Goal: Task Accomplishment & Management: Use online tool/utility

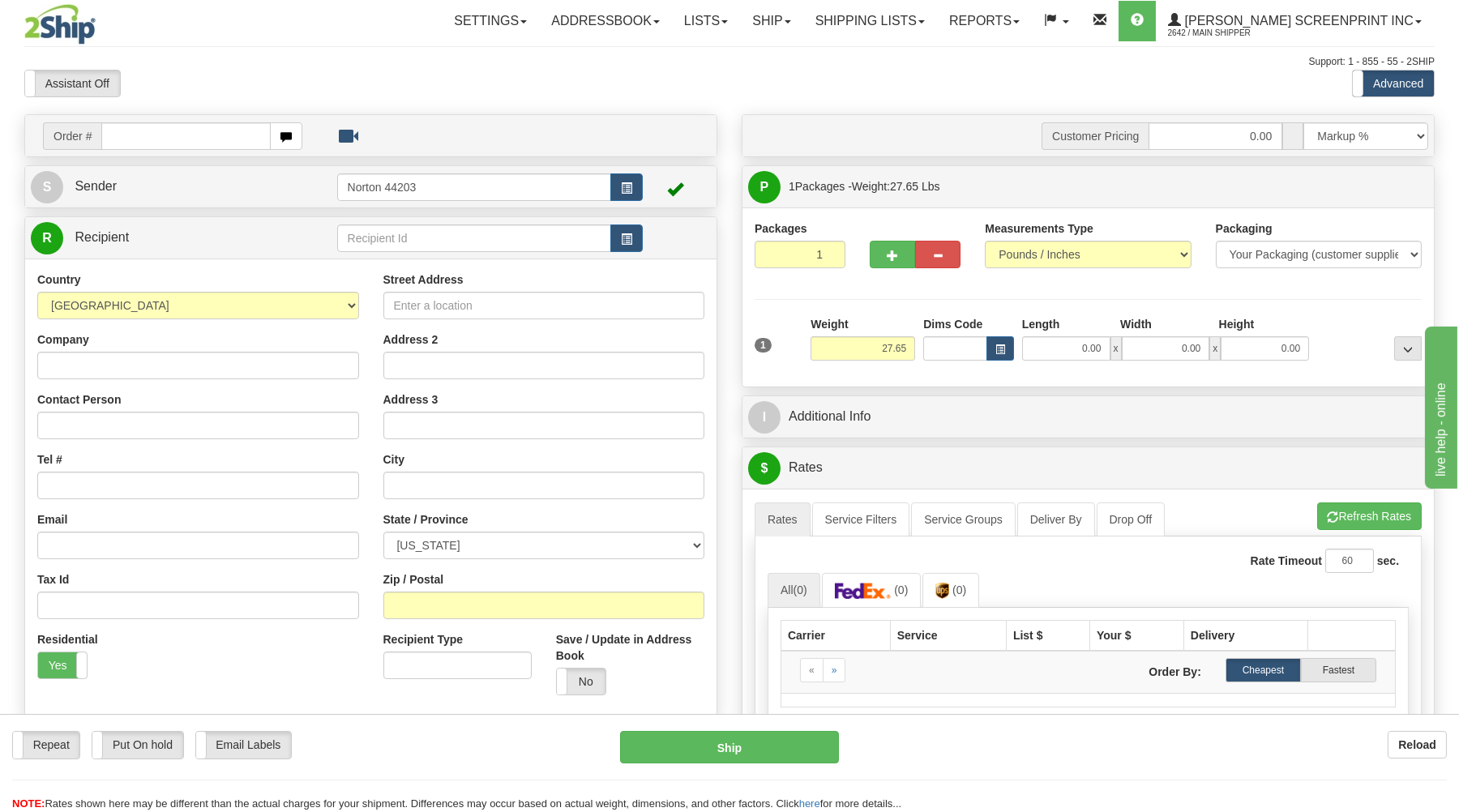
type input "0.00"
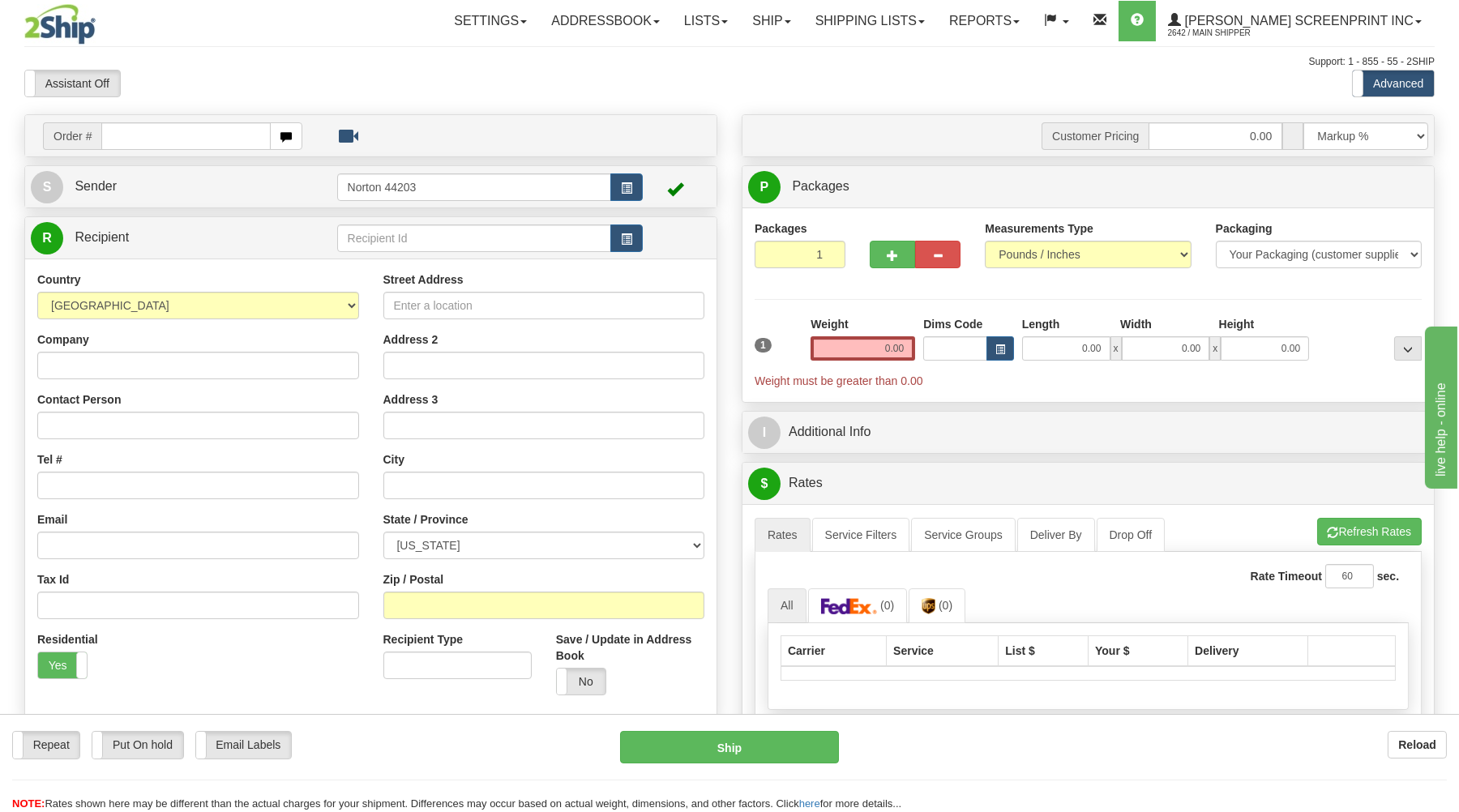
click at [207, 132] on input "text" at bounding box center [185, 136] width 169 height 28
type input "17032"
click at [264, 74] on body "Training Course Close Toggle navigation Settings Shipping Preferences New Recip…" at bounding box center [729, 406] width 1459 height 812
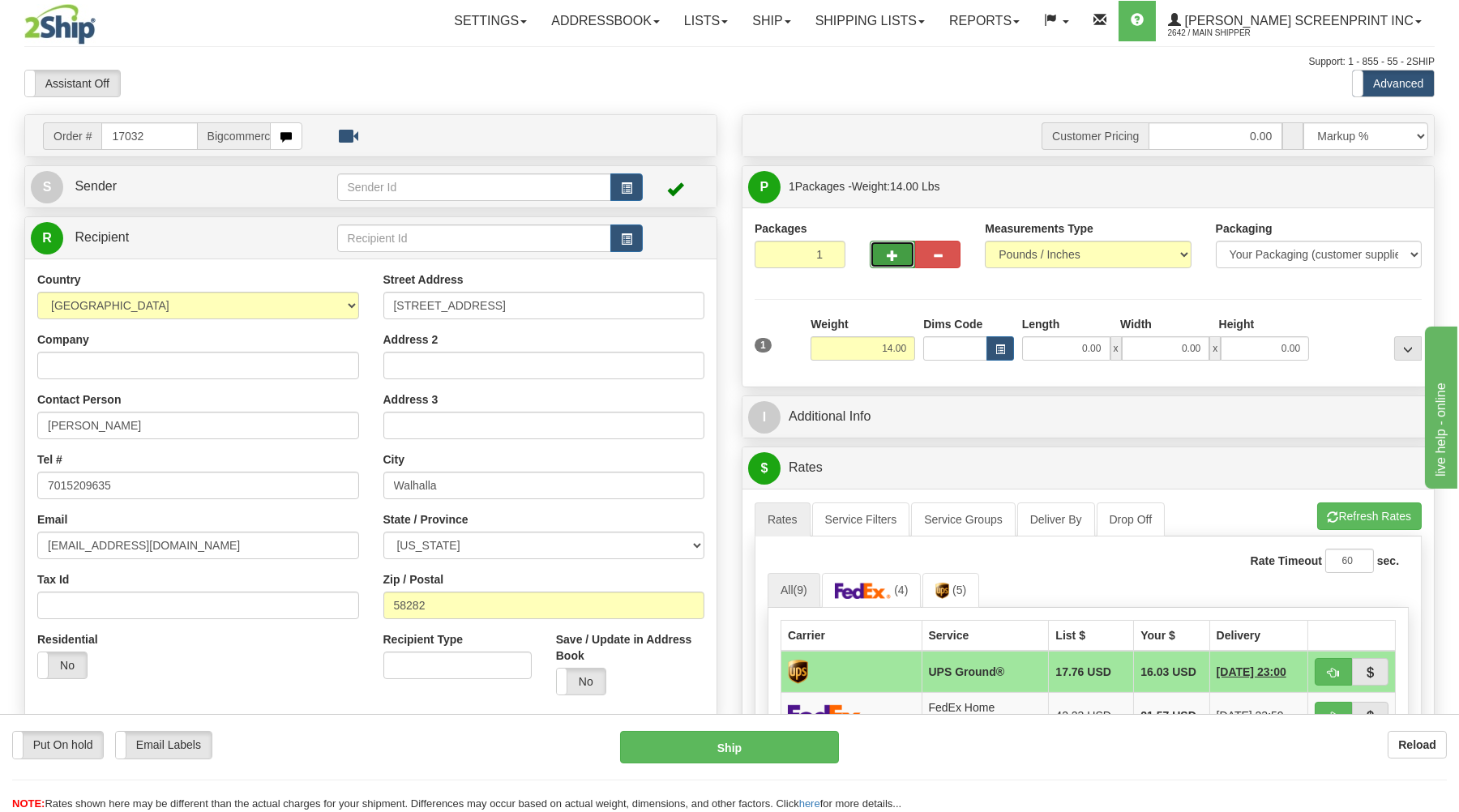
click at [882, 258] on button "button" at bounding box center [892, 255] width 45 height 28
type input "2"
click at [908, 348] on input "14.00" at bounding box center [864, 348] width 105 height 24
type input "1"
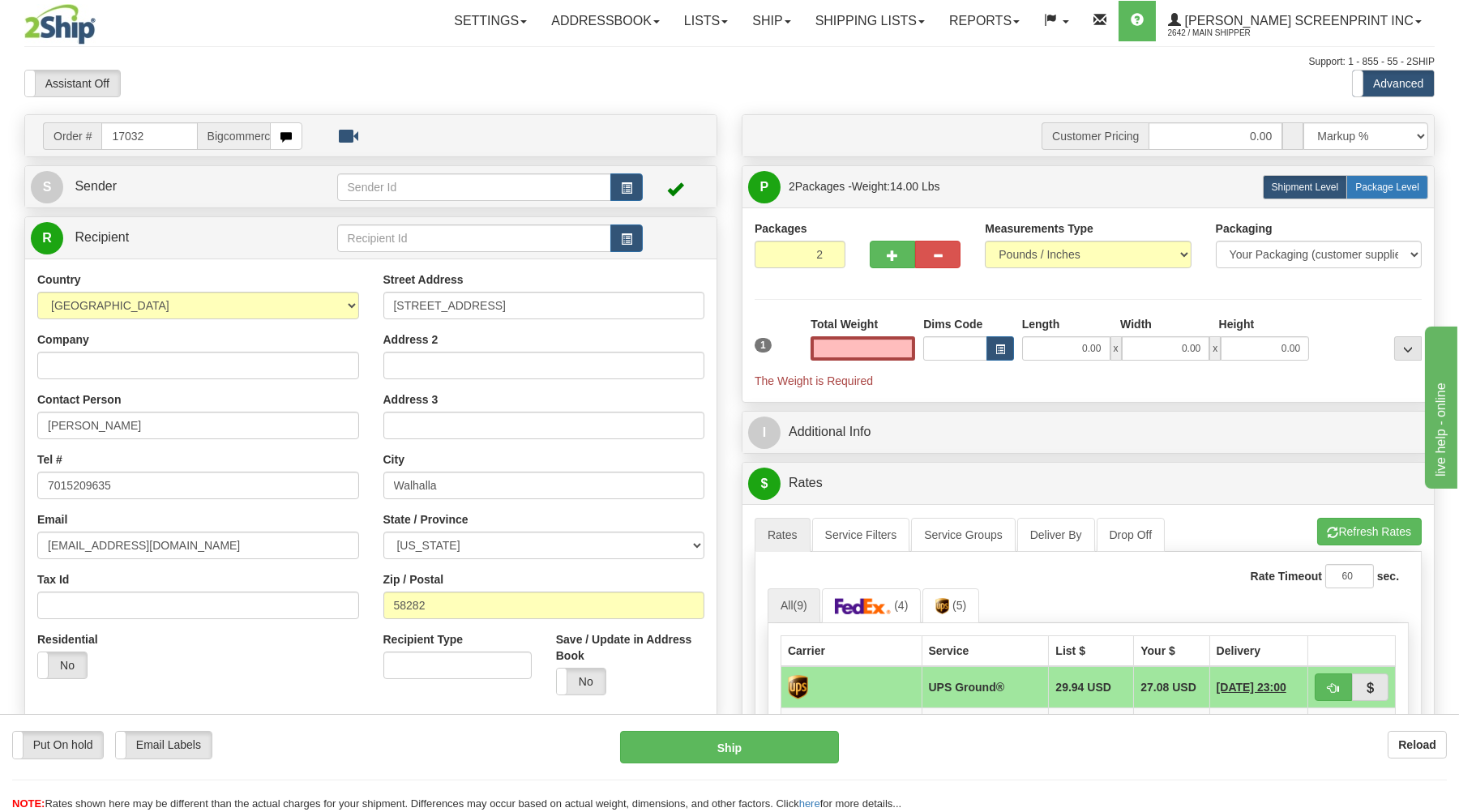
type input "0.00"
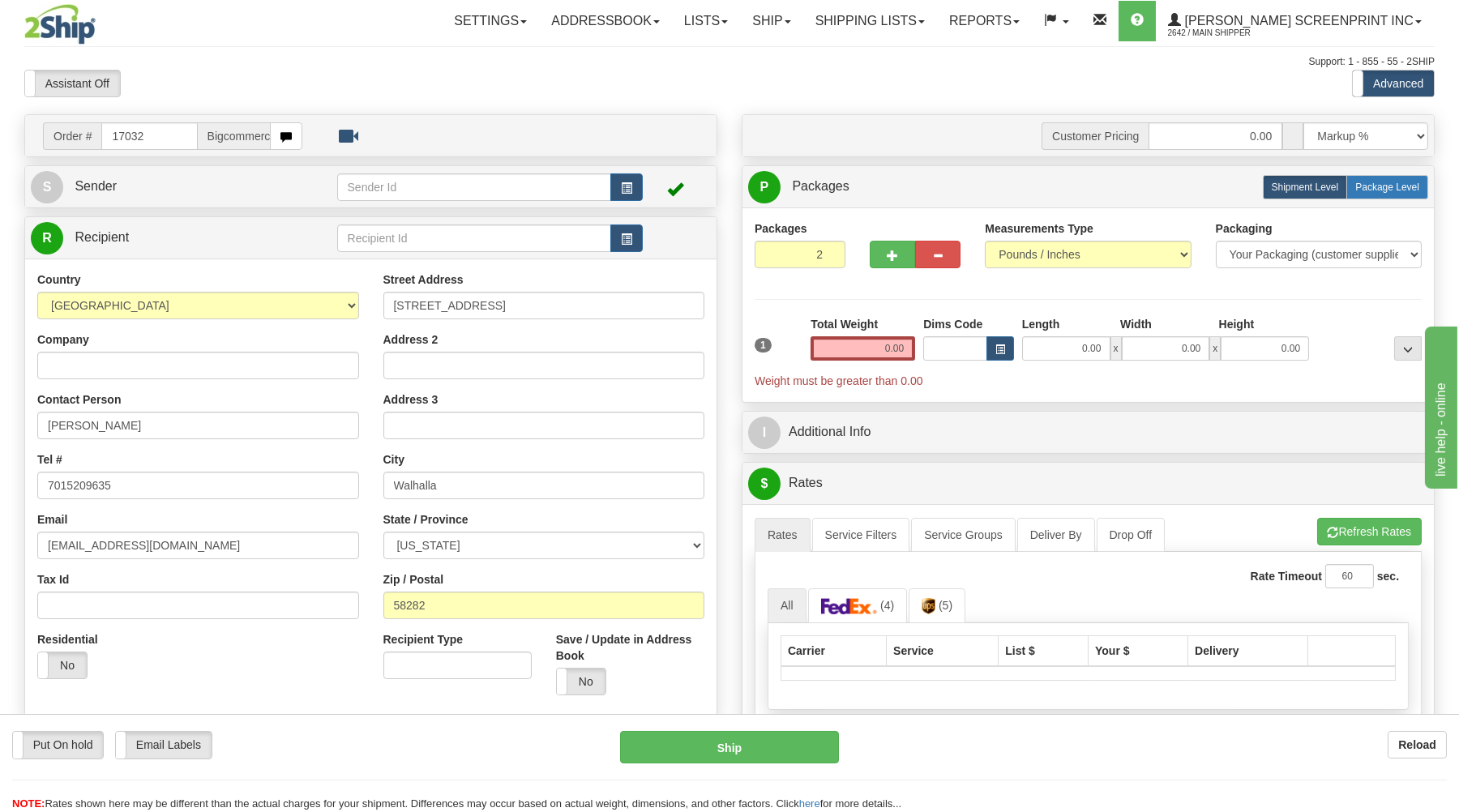
click at [1365, 193] on span "Package Level" at bounding box center [1387, 187] width 64 height 11
radio input "true"
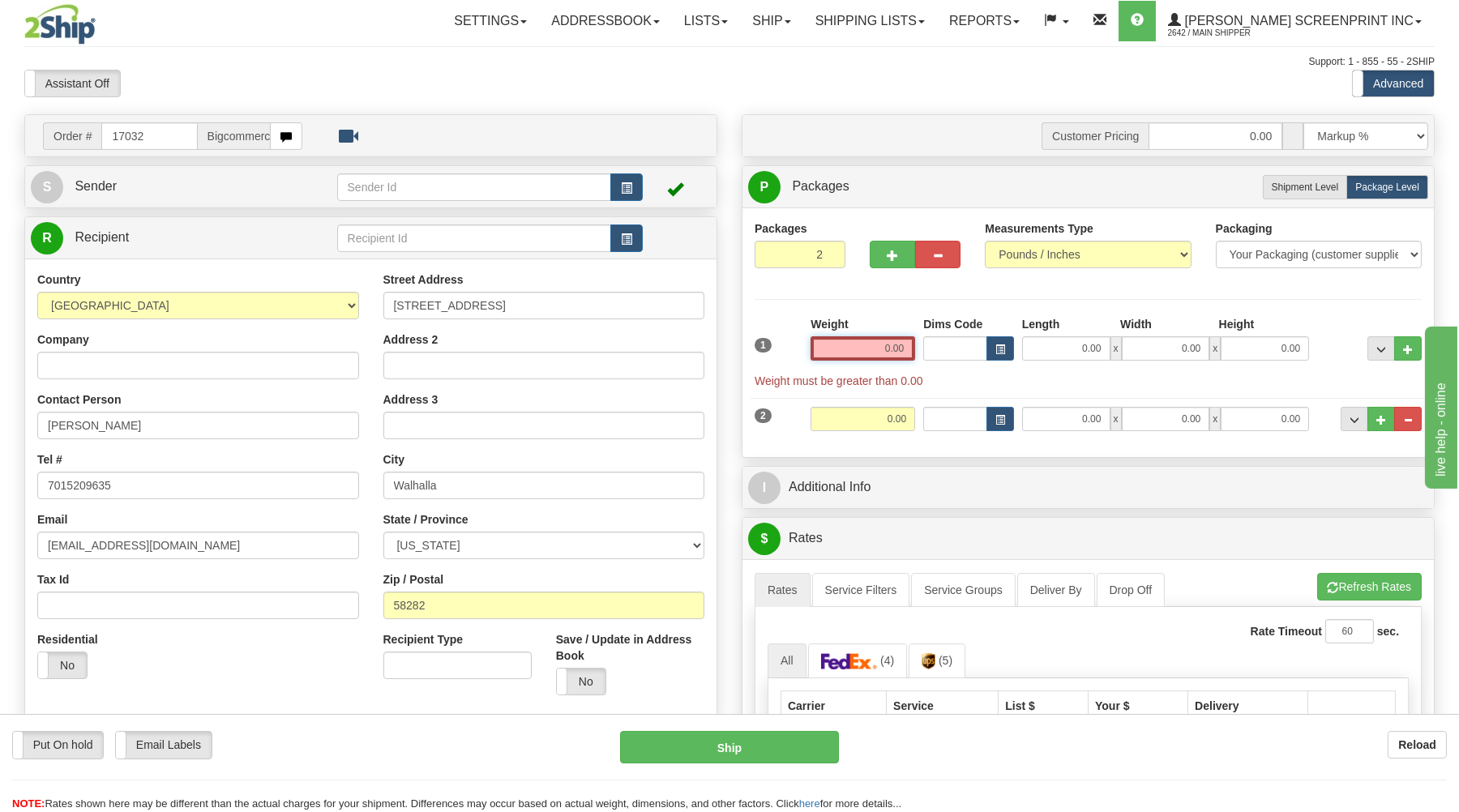
click at [890, 349] on input "0.00" at bounding box center [864, 348] width 105 height 24
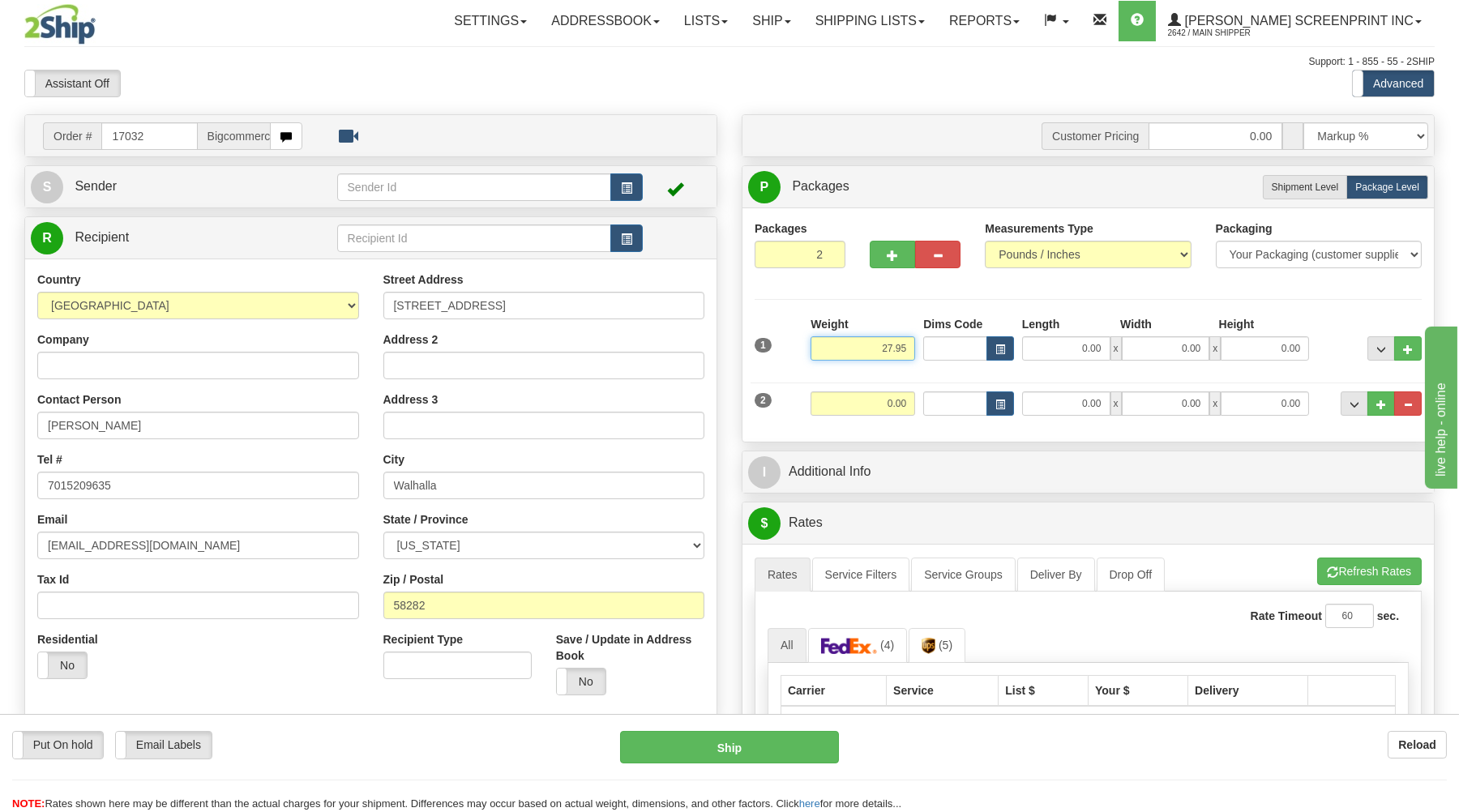
type input "27.95"
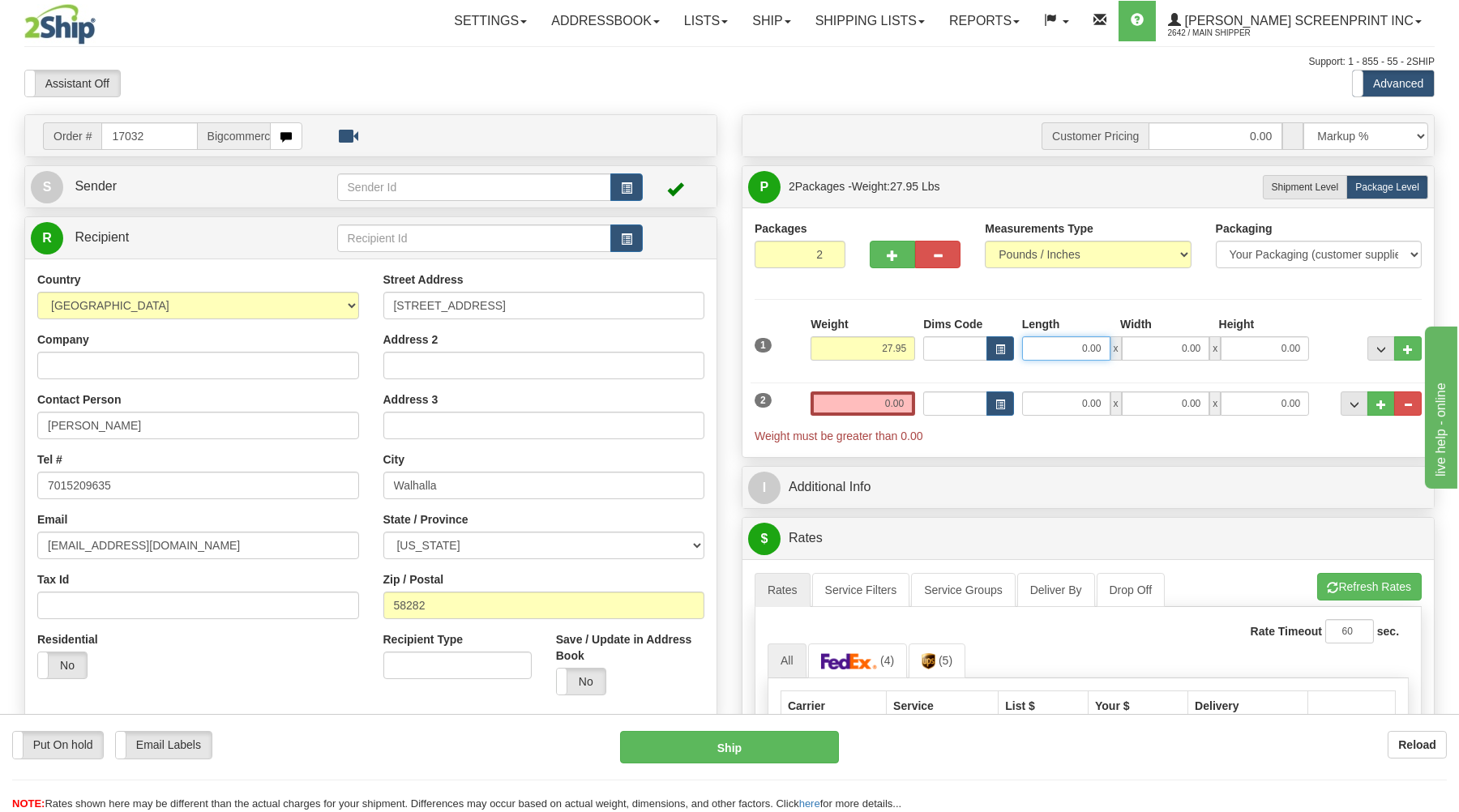
click at [1033, 348] on input "0.00" at bounding box center [1066, 348] width 88 height 24
type input "38.00"
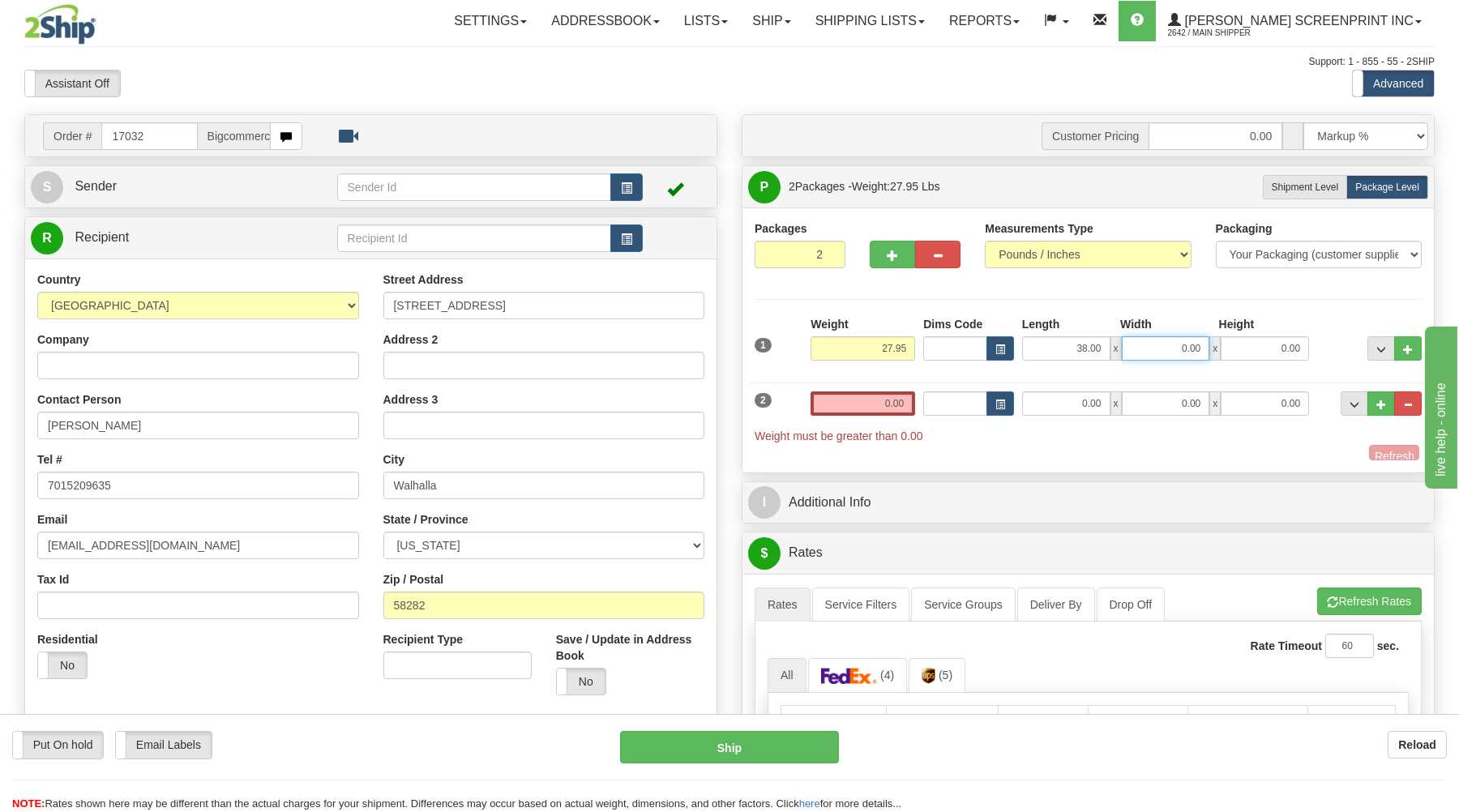
click at [1162, 354] on input "0.00" at bounding box center [1166, 348] width 88 height 24
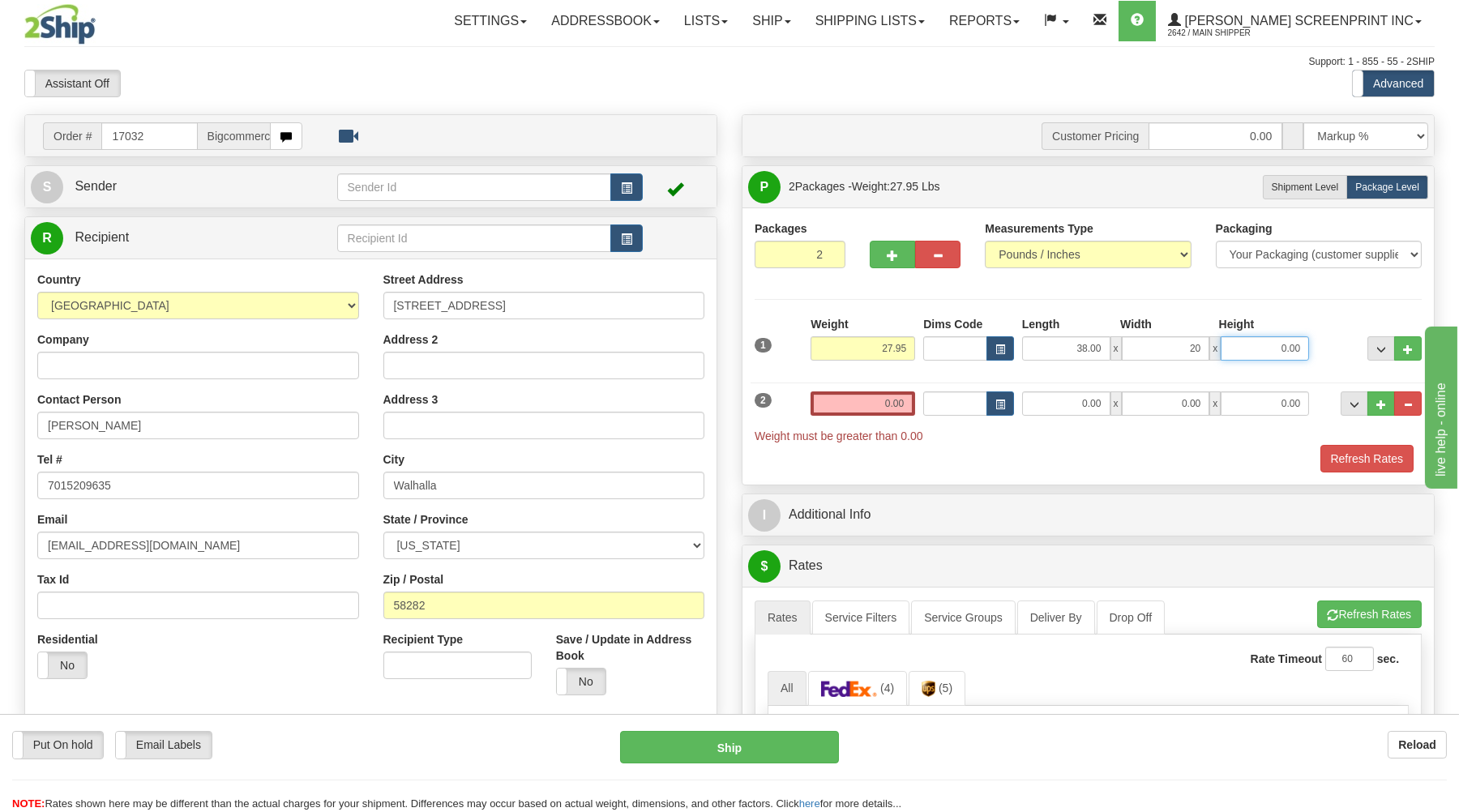
type input "20.00"
click at [1242, 354] on input "0.00" at bounding box center [1264, 348] width 88 height 24
type input "8.00"
click at [868, 405] on input "0.00" at bounding box center [864, 403] width 105 height 24
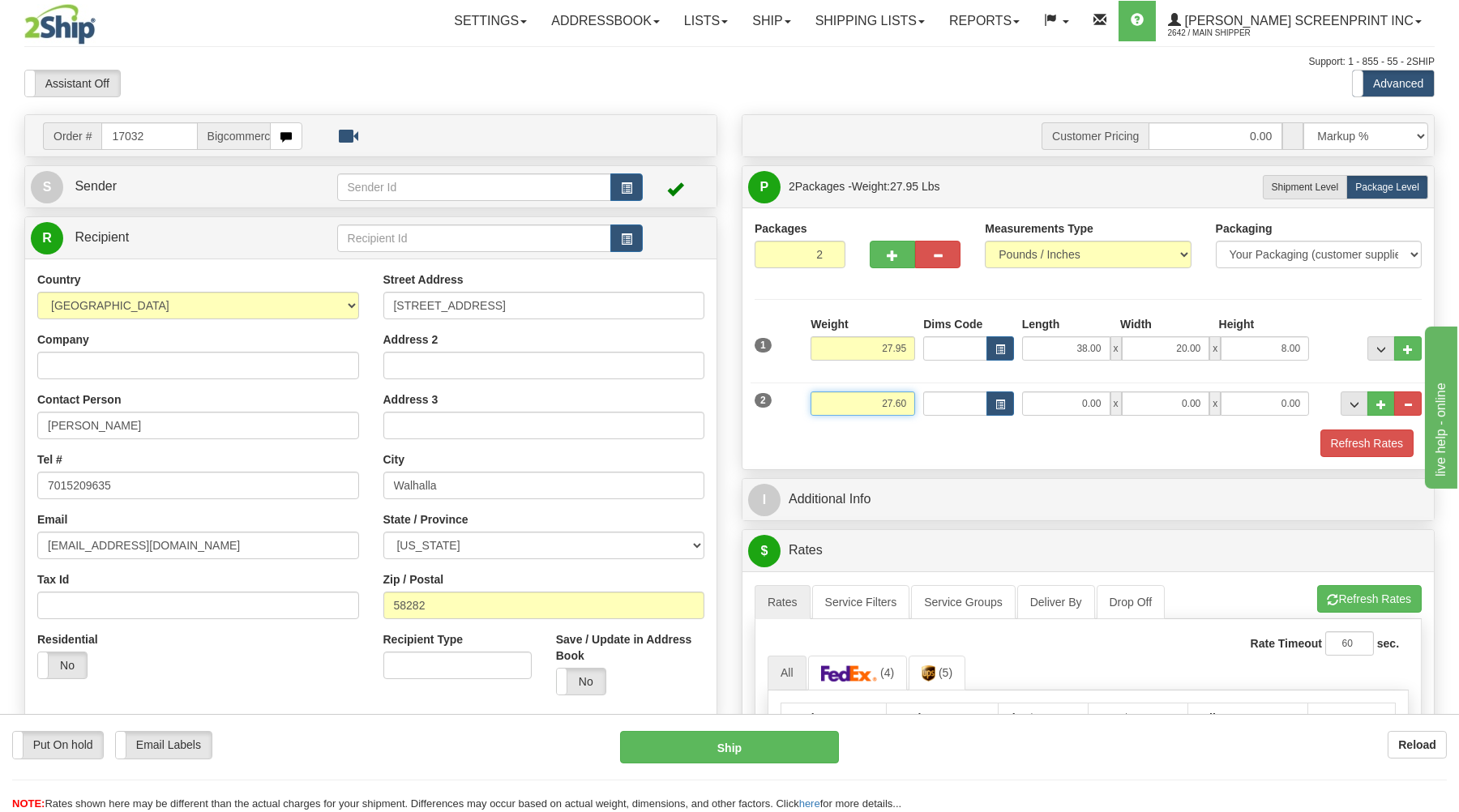
type input "27.60"
drag, startPoint x: 1055, startPoint y: 396, endPoint x: 1052, endPoint y: 378, distance: 18.2
click at [1056, 396] on input "0.00" at bounding box center [1066, 403] width 88 height 24
type input "38.00"
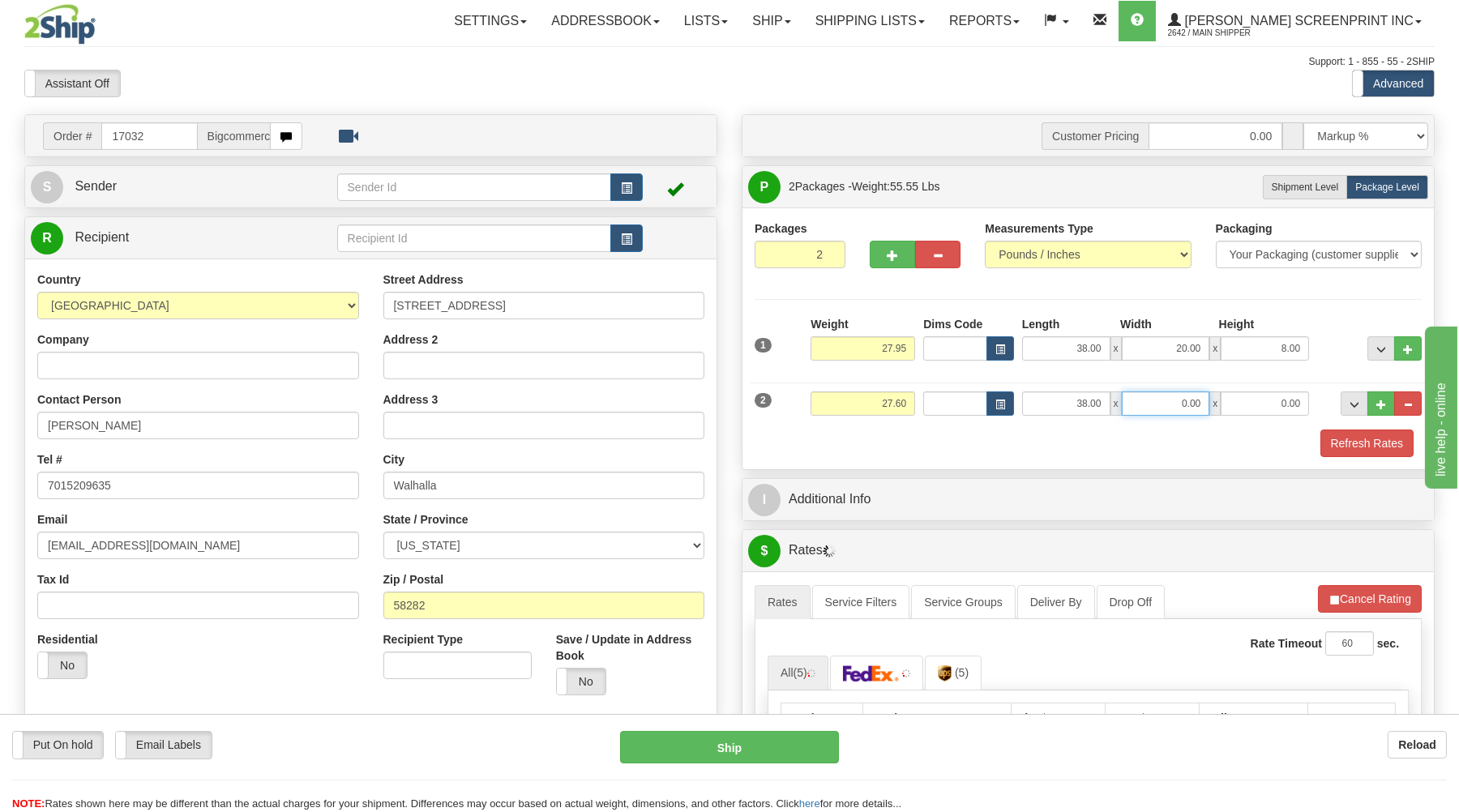
click at [1180, 412] on input "0.00" at bounding box center [1166, 403] width 88 height 24
type input "20.00"
click at [1282, 405] on input "0.00" at bounding box center [1264, 403] width 88 height 24
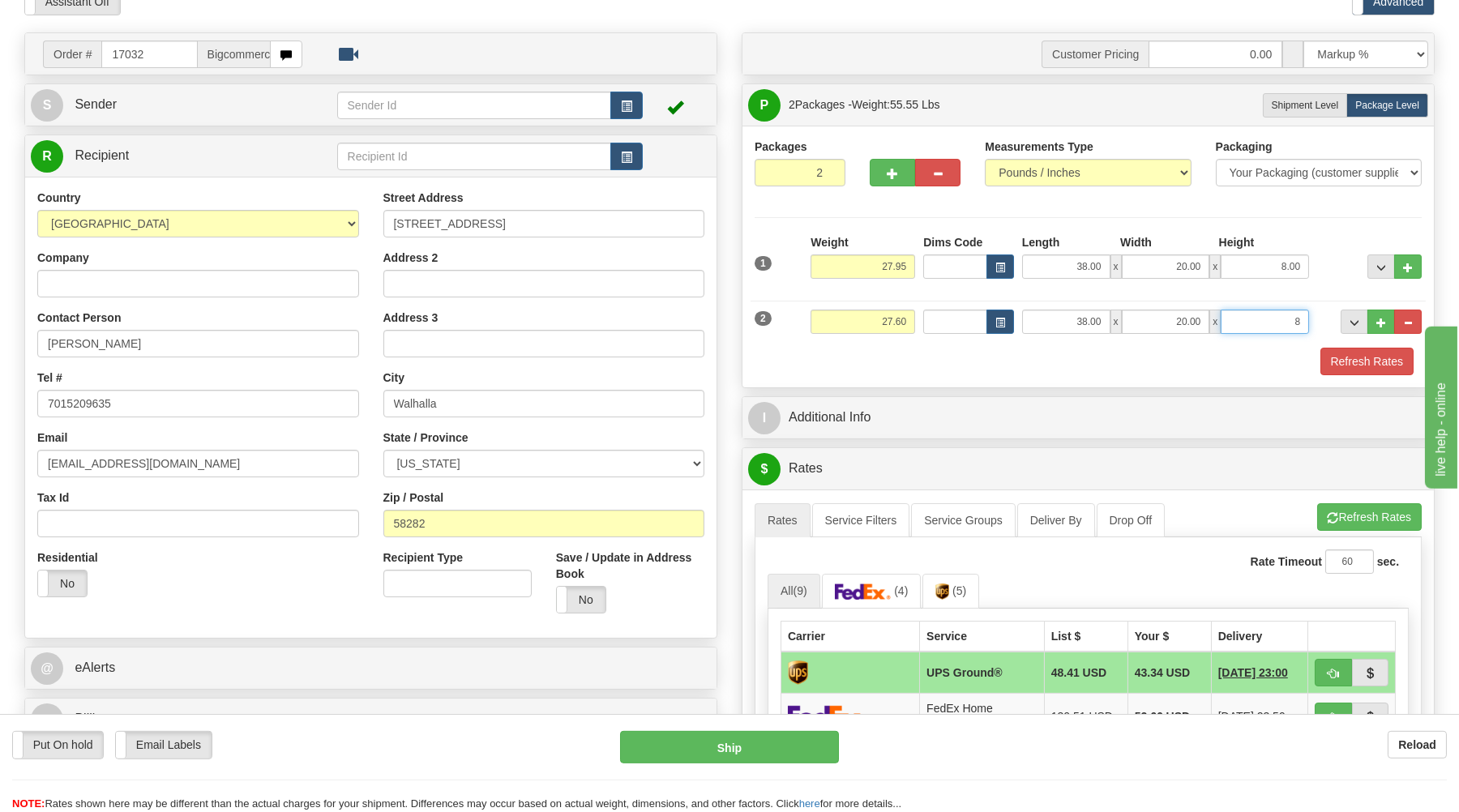
scroll to position [86, 0]
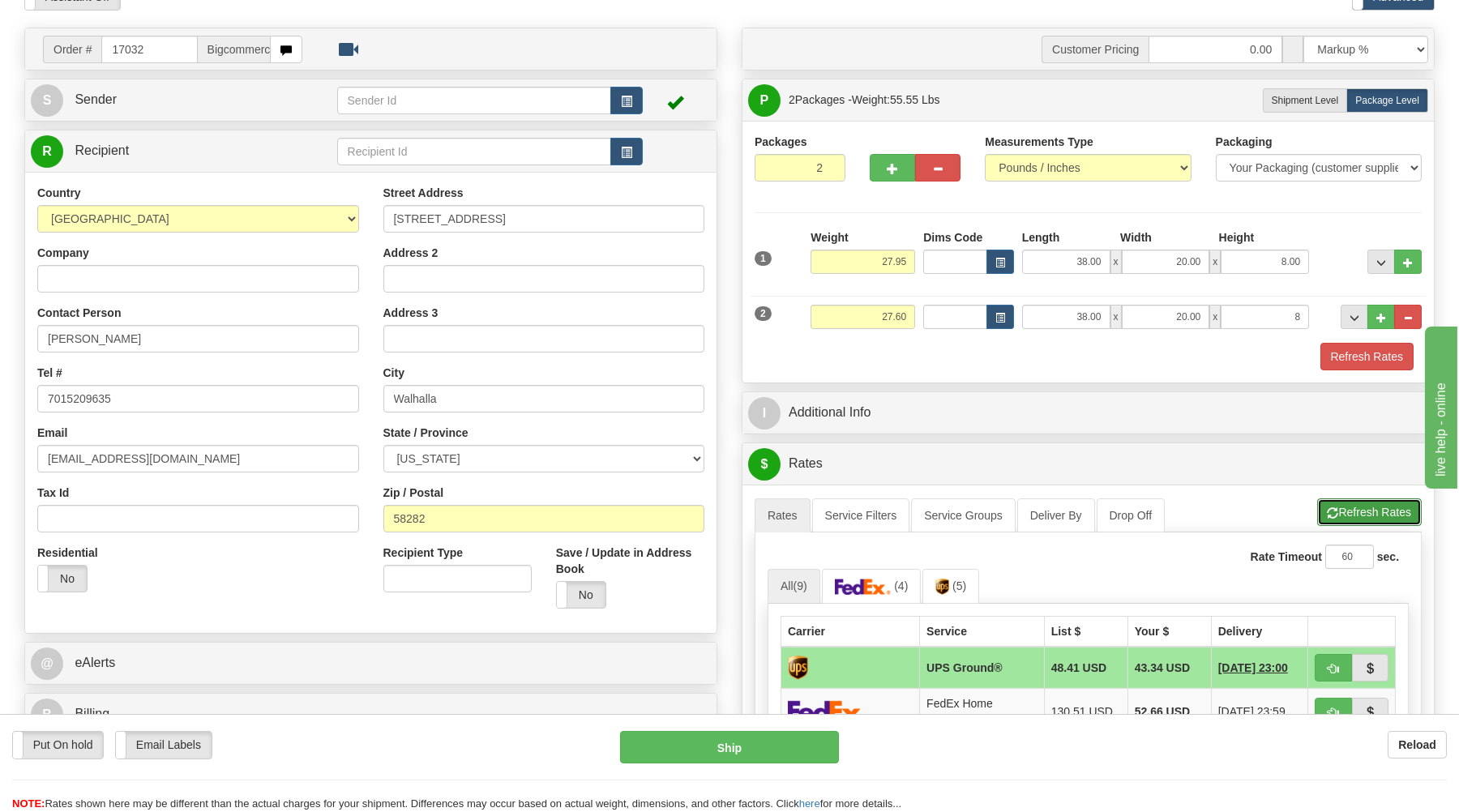
type input "8.00"
click at [1353, 503] on button "Refresh Rates" at bounding box center [1370, 513] width 105 height 28
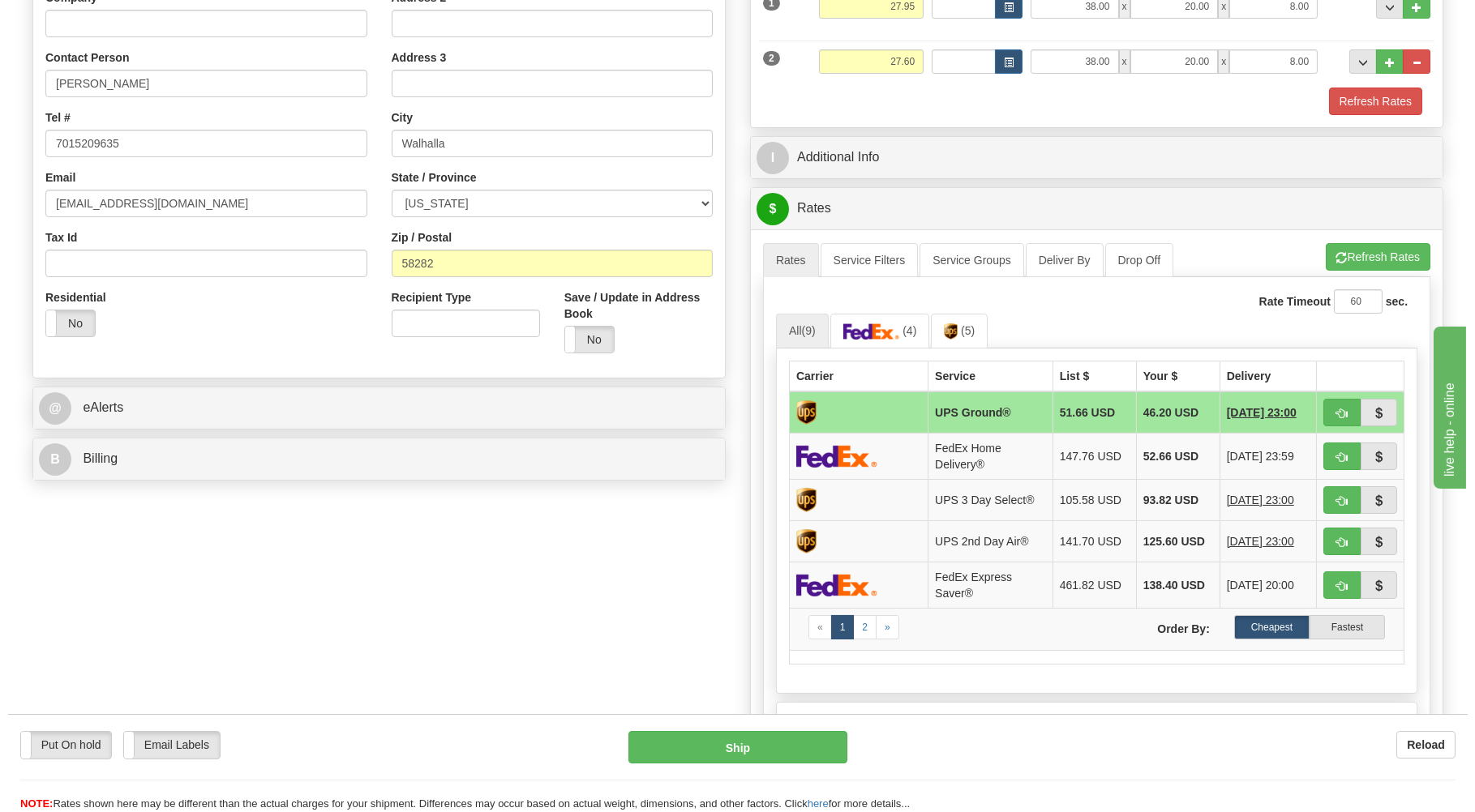
scroll to position [347, 0]
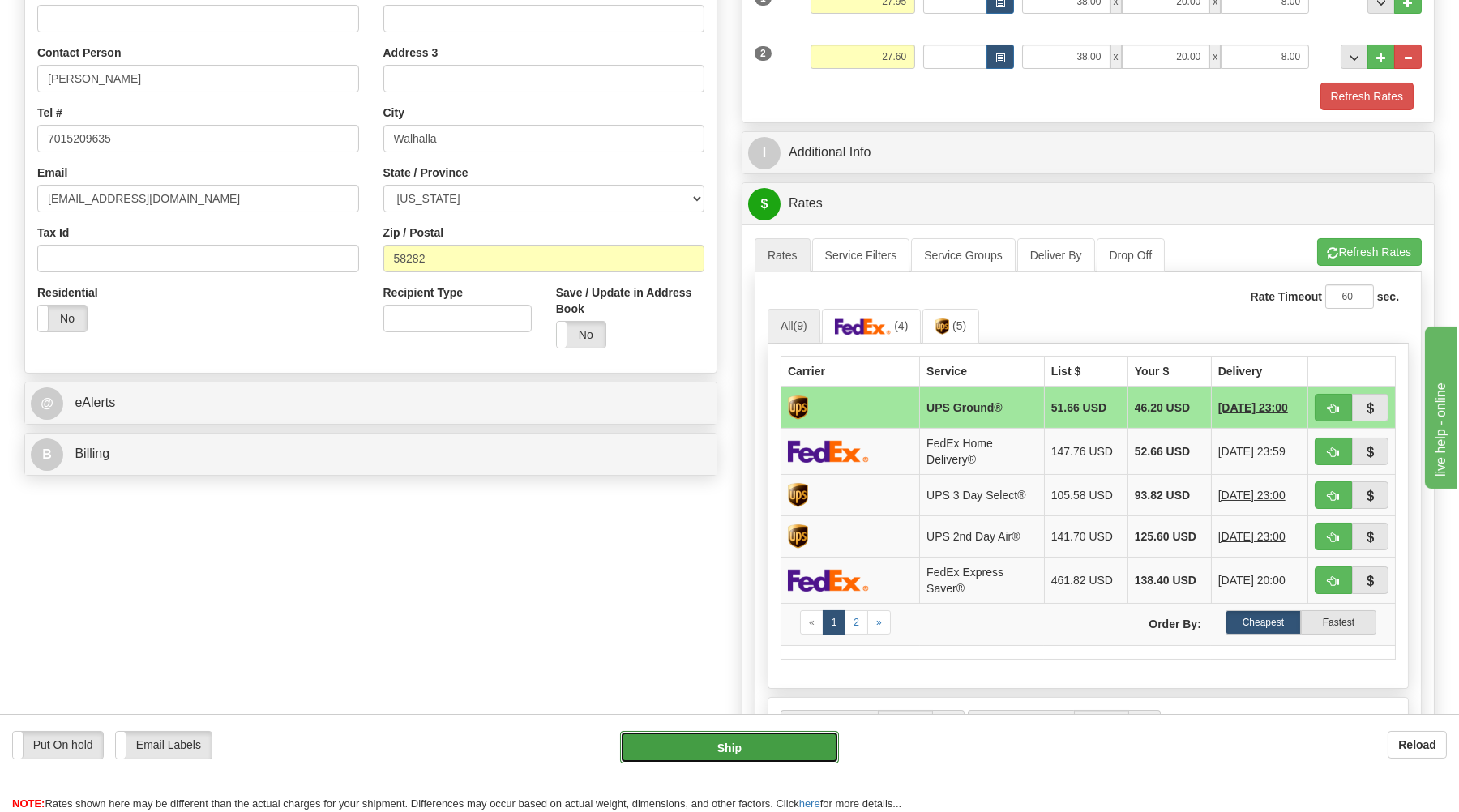
click at [789, 746] on button "Ship" at bounding box center [729, 747] width 219 height 32
type input "03"
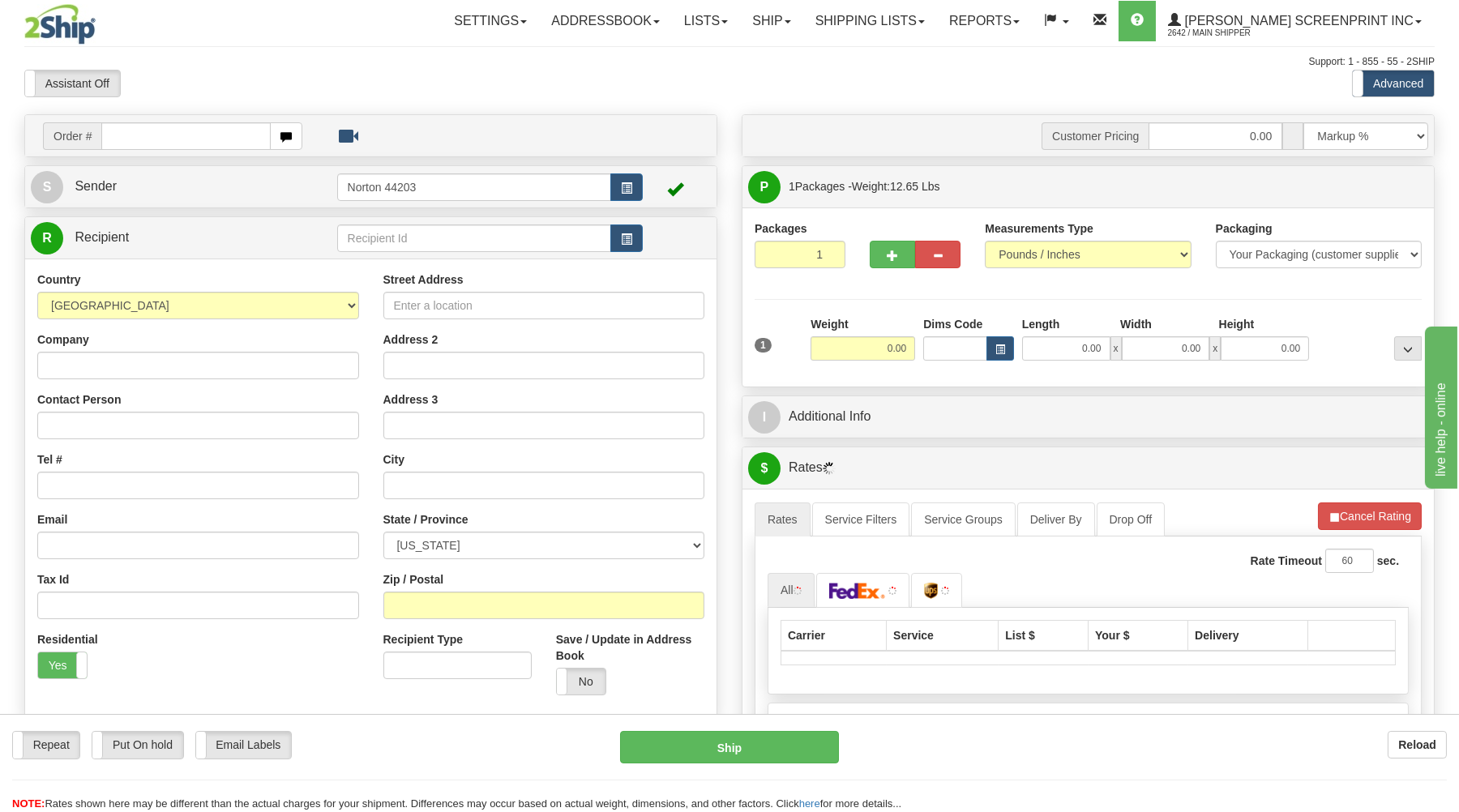
type input "12.65"
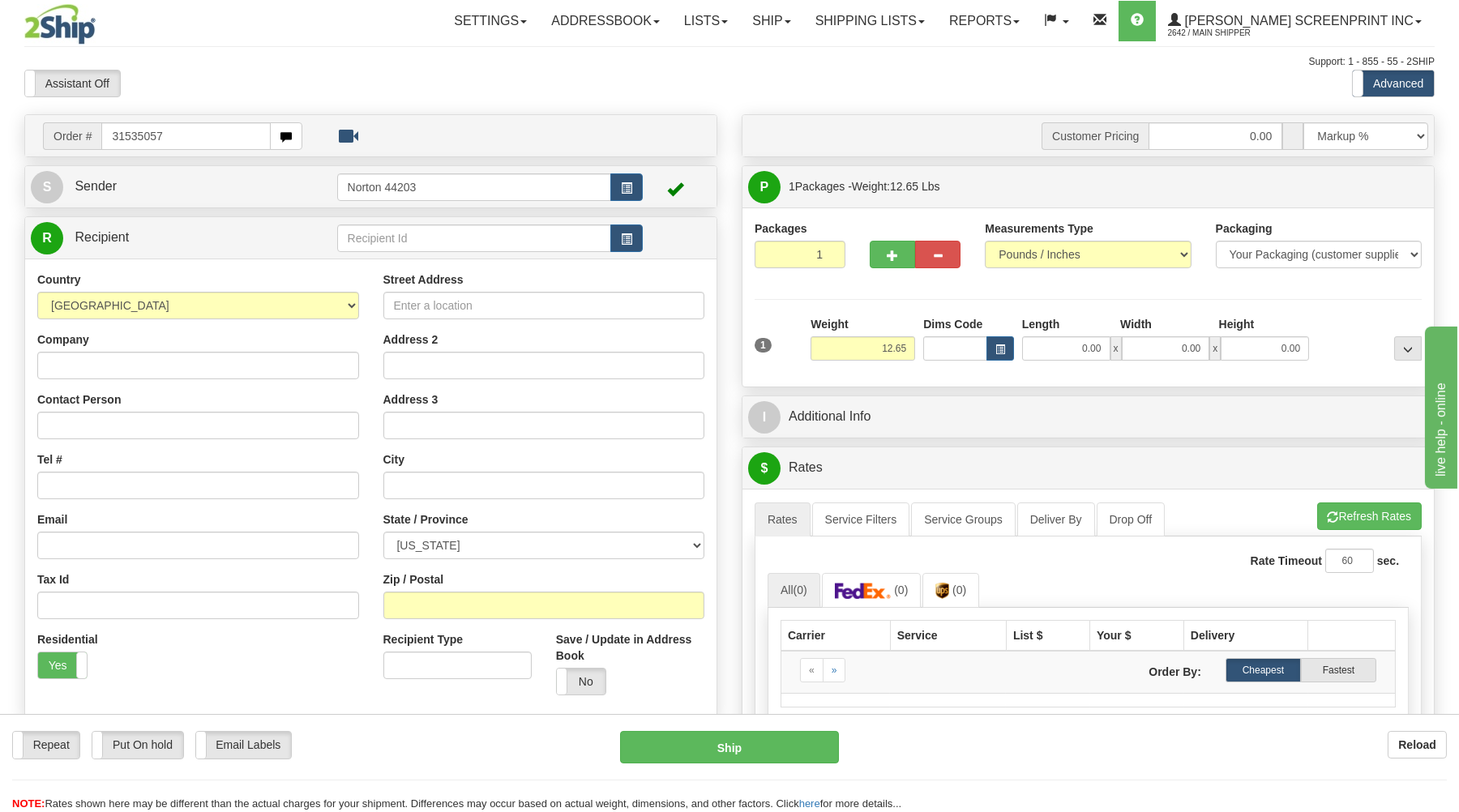
type input "31535057"
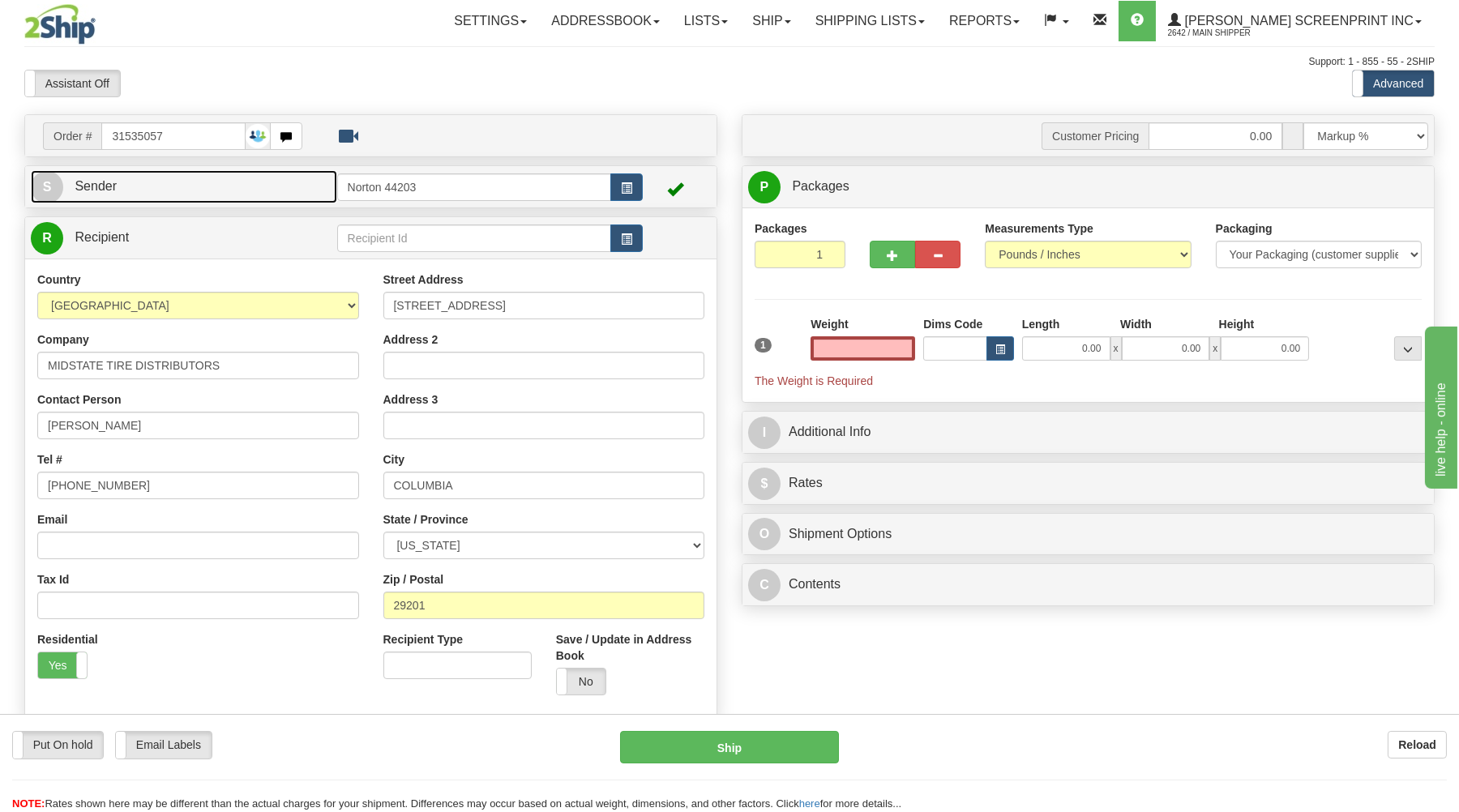
type input "0.00"
click at [214, 195] on link "S Sender" at bounding box center [183, 187] width 306 height 33
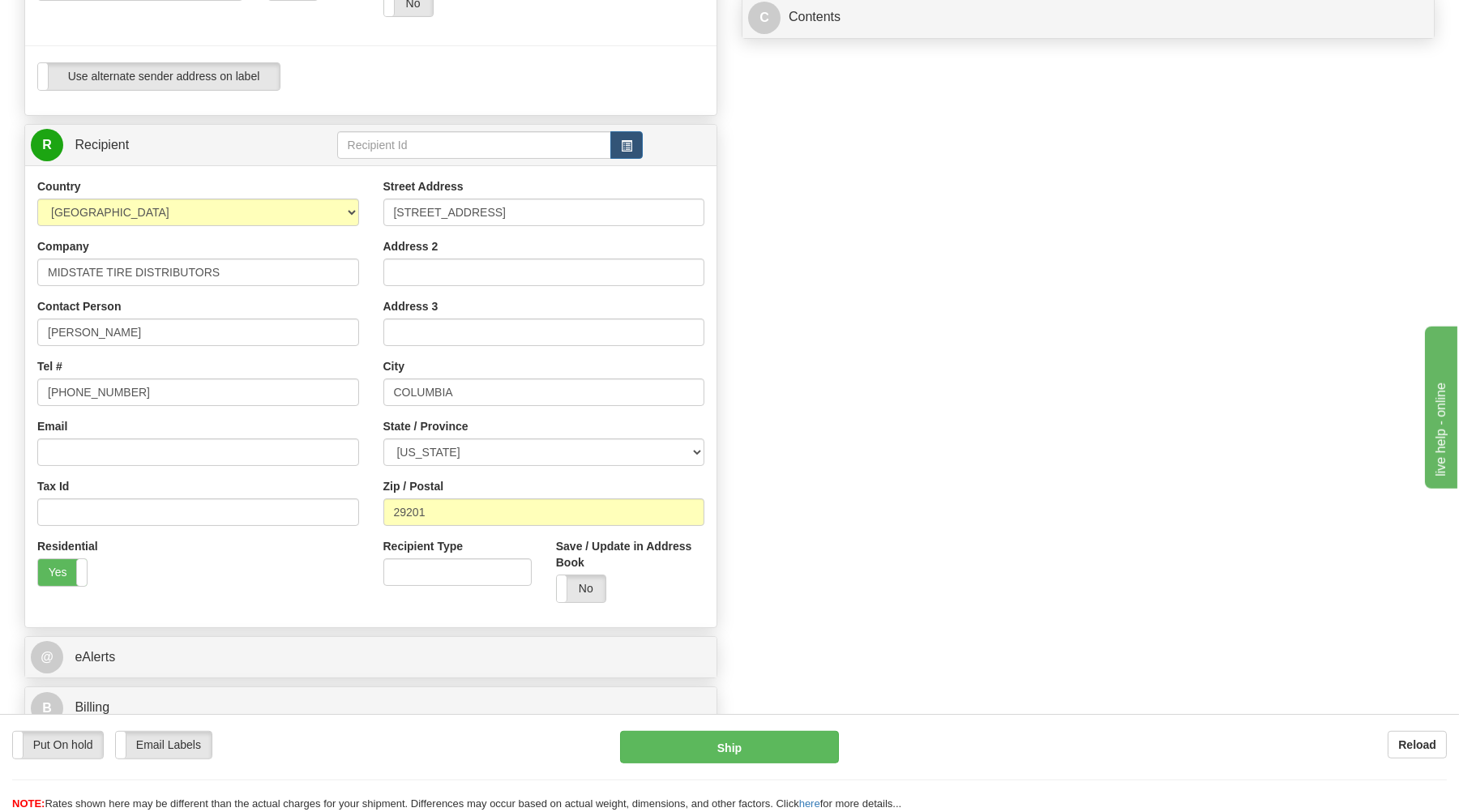
scroll to position [608, 0]
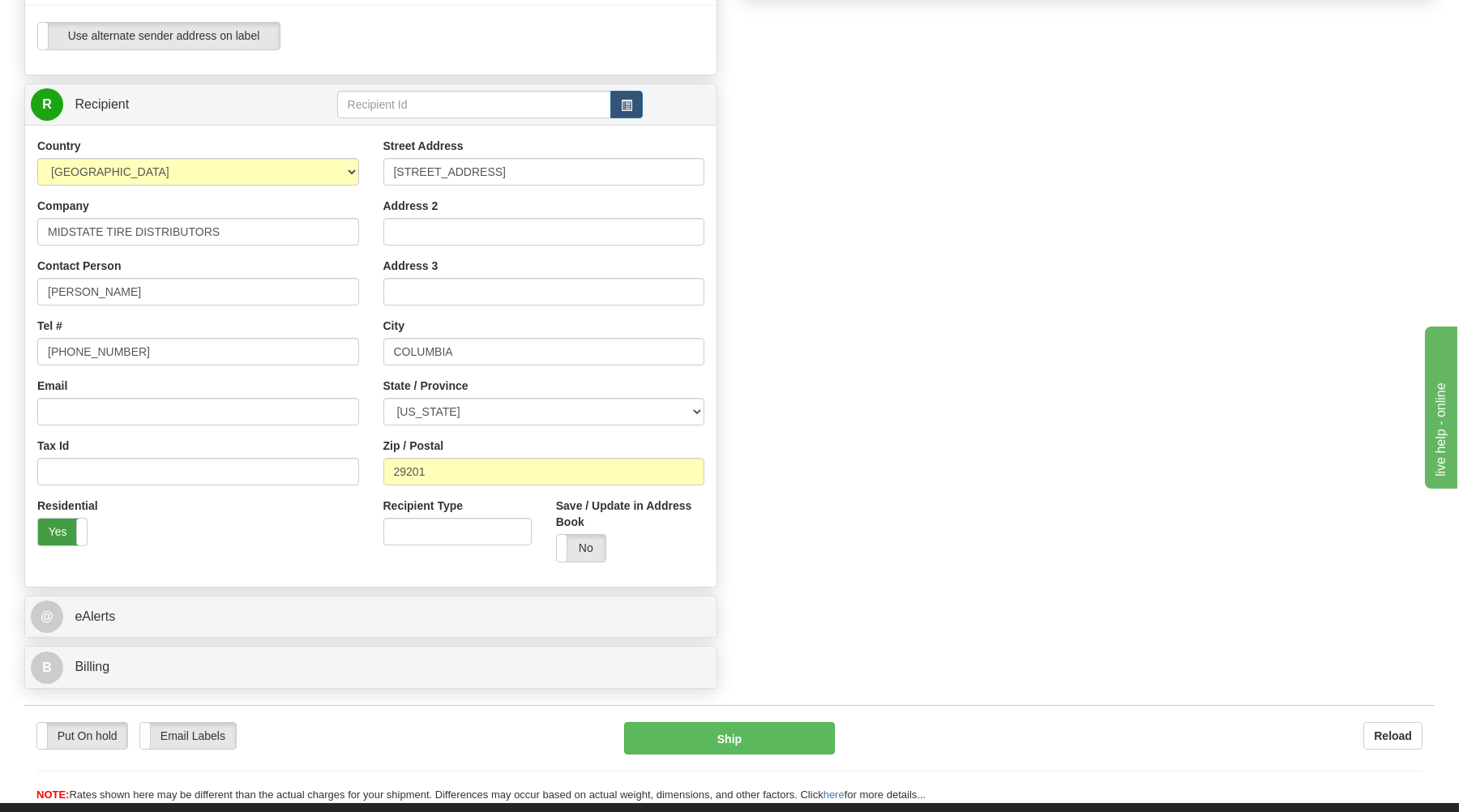
drag, startPoint x: 58, startPoint y: 534, endPoint x: 67, endPoint y: 534, distance: 9.0
click at [62, 534] on label "Yes" at bounding box center [63, 532] width 49 height 26
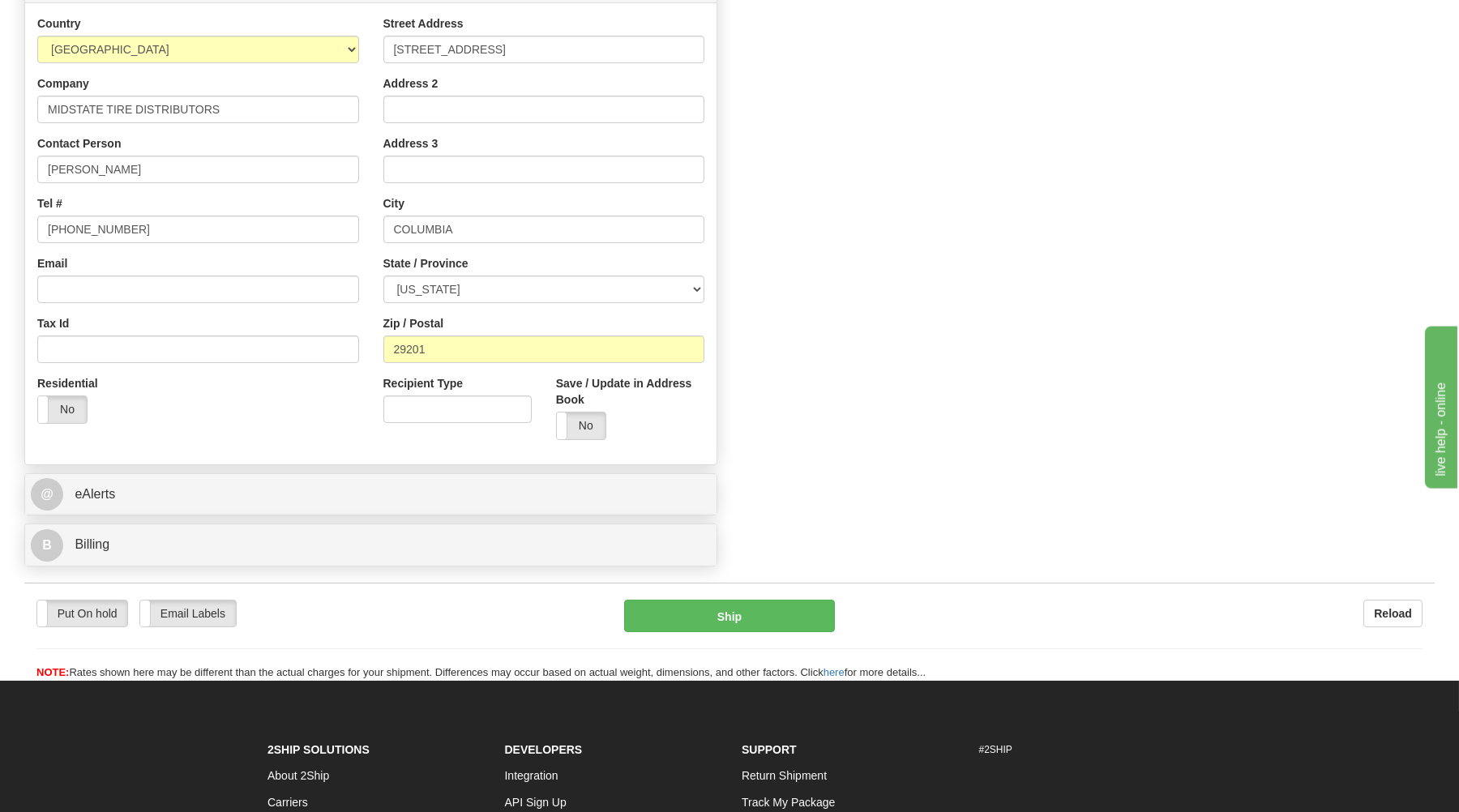
scroll to position [781, 0]
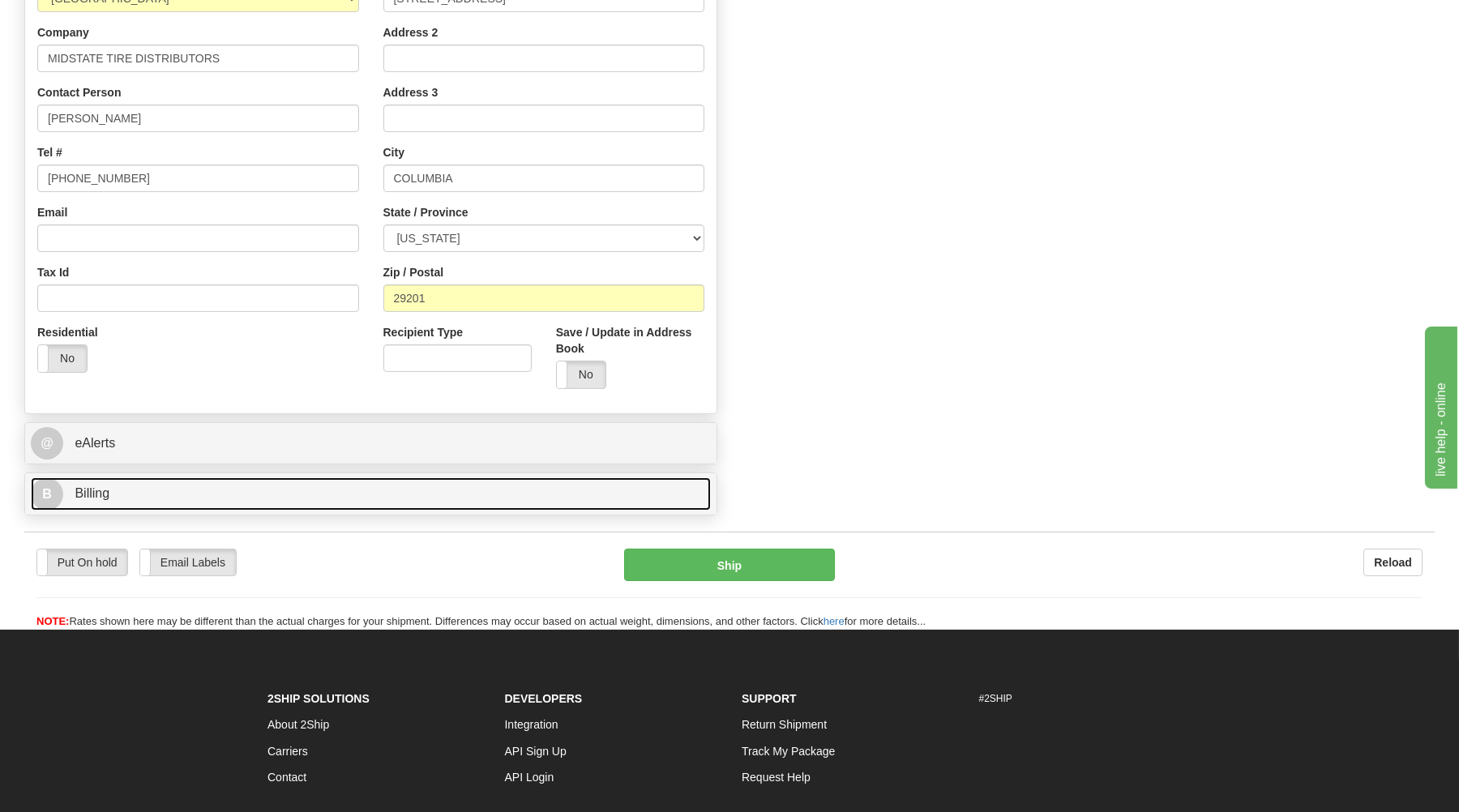
click at [157, 502] on link "B Billing" at bounding box center [370, 494] width 680 height 33
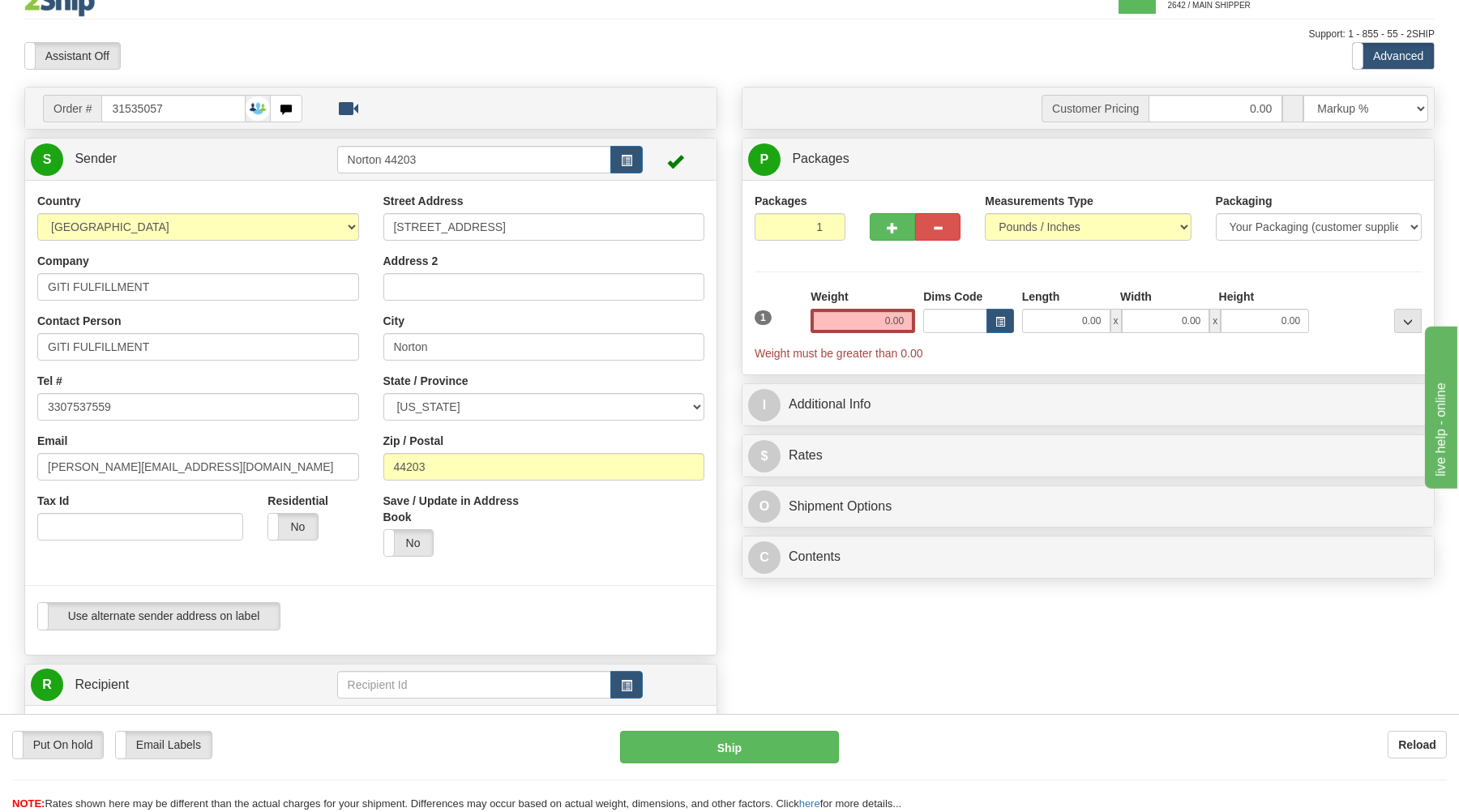
scroll to position [0, 0]
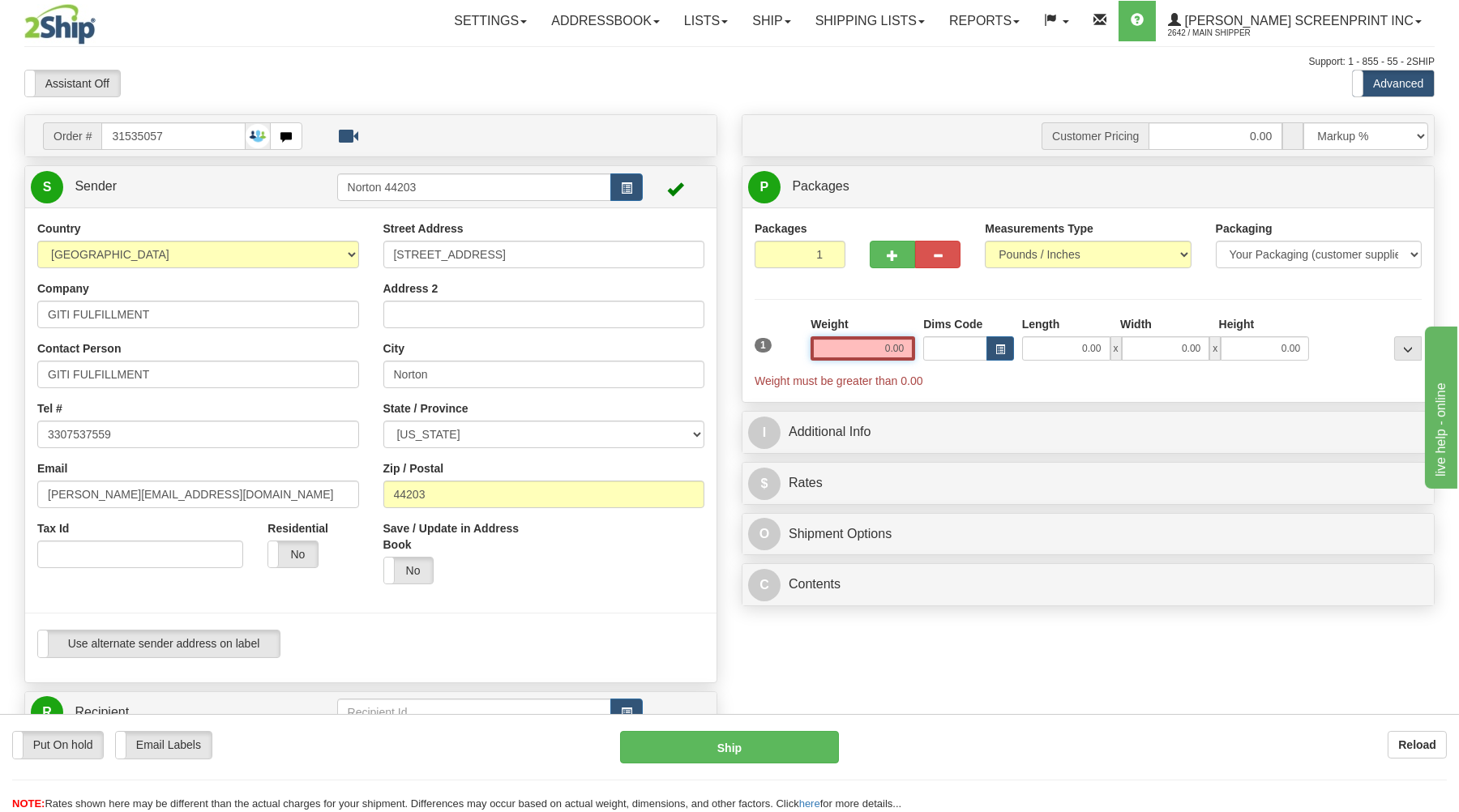
click at [876, 347] on input "0.00" at bounding box center [864, 348] width 105 height 24
type input "0.00"
drag, startPoint x: 1071, startPoint y: 352, endPoint x: 1050, endPoint y: 334, distance: 27.7
click at [1073, 352] on input "0.00" at bounding box center [1066, 348] width 88 height 24
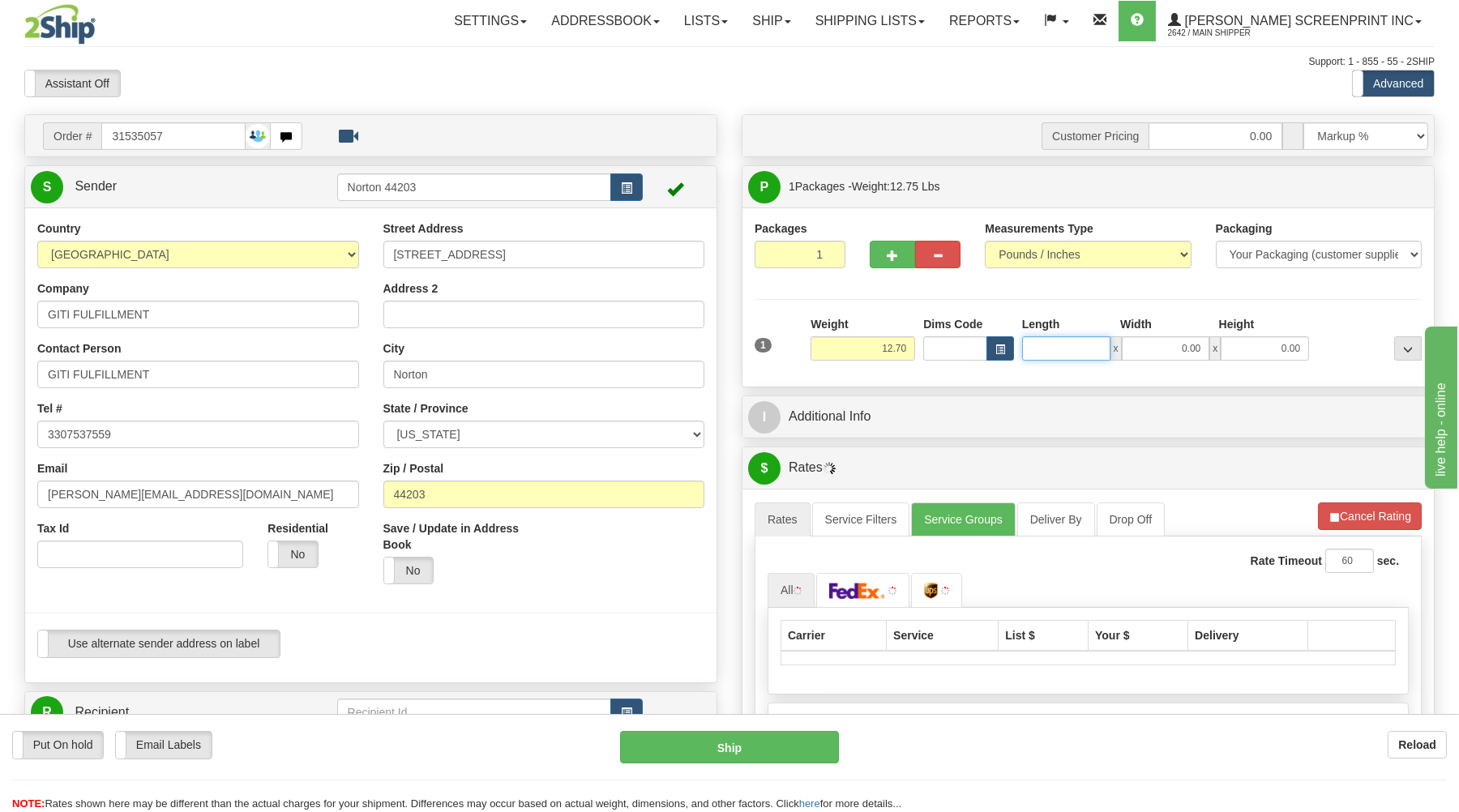
type input "12.65"
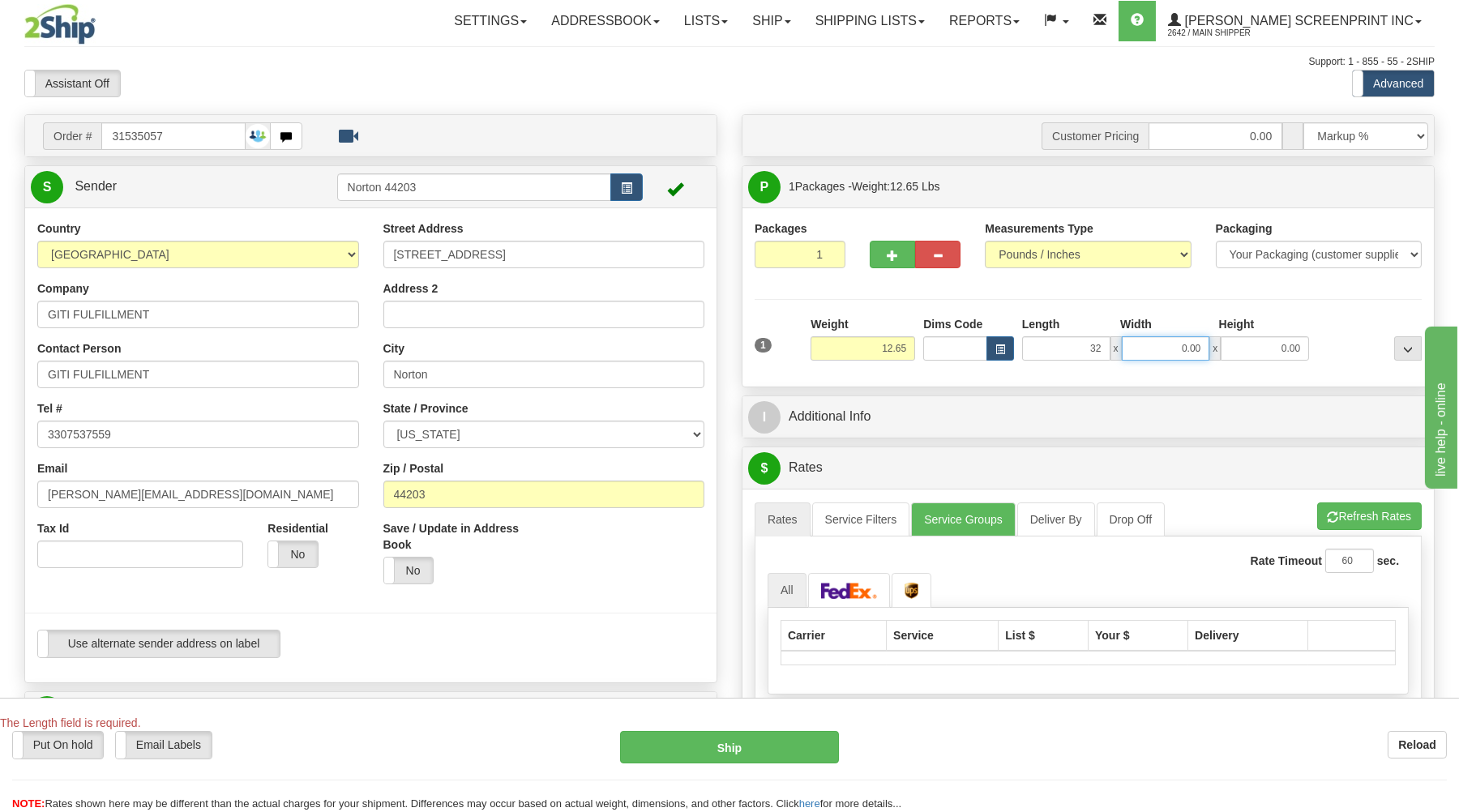
type input "32.00"
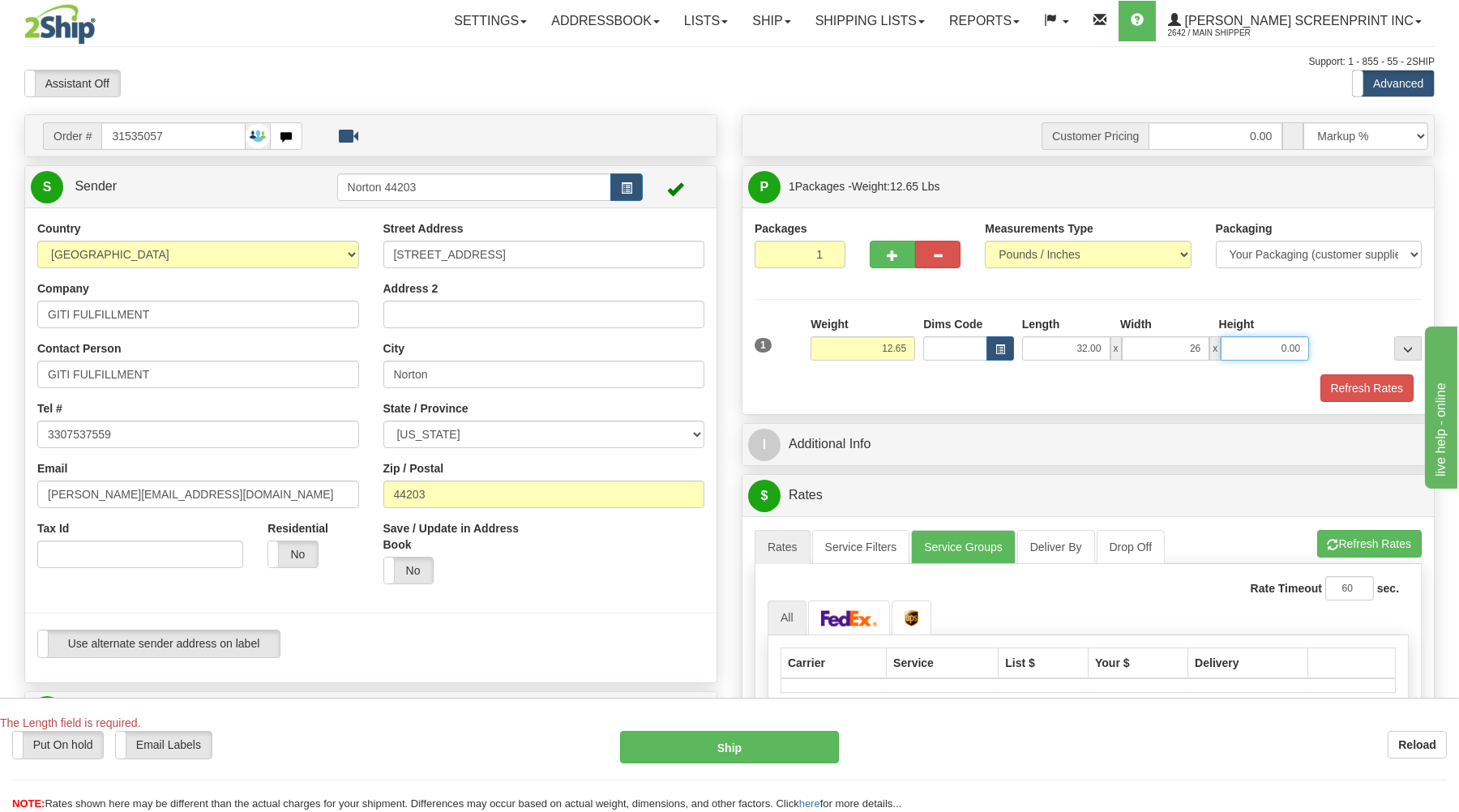
type input "26.00"
type input "12.60"
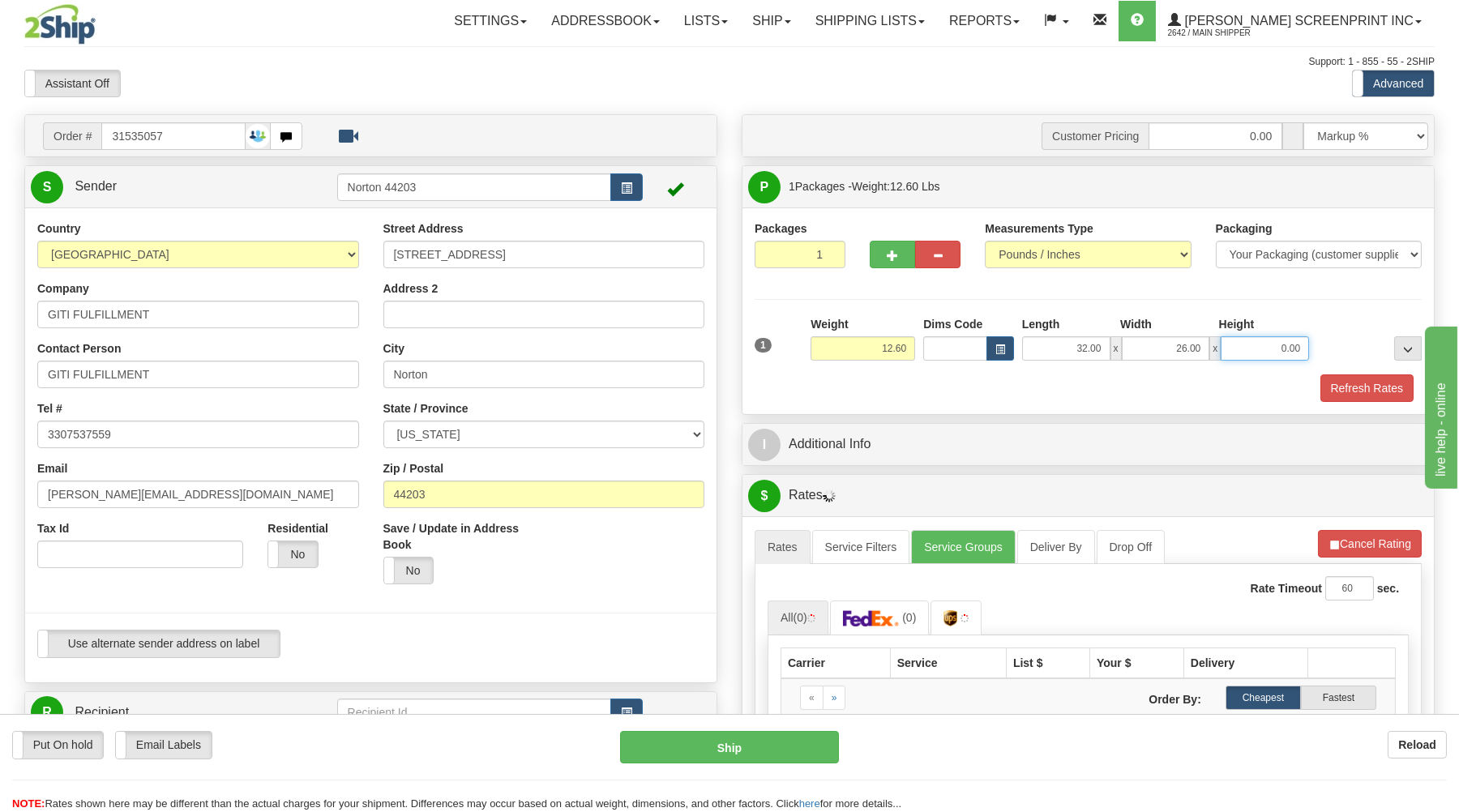
type input "6"
type input "12.65"
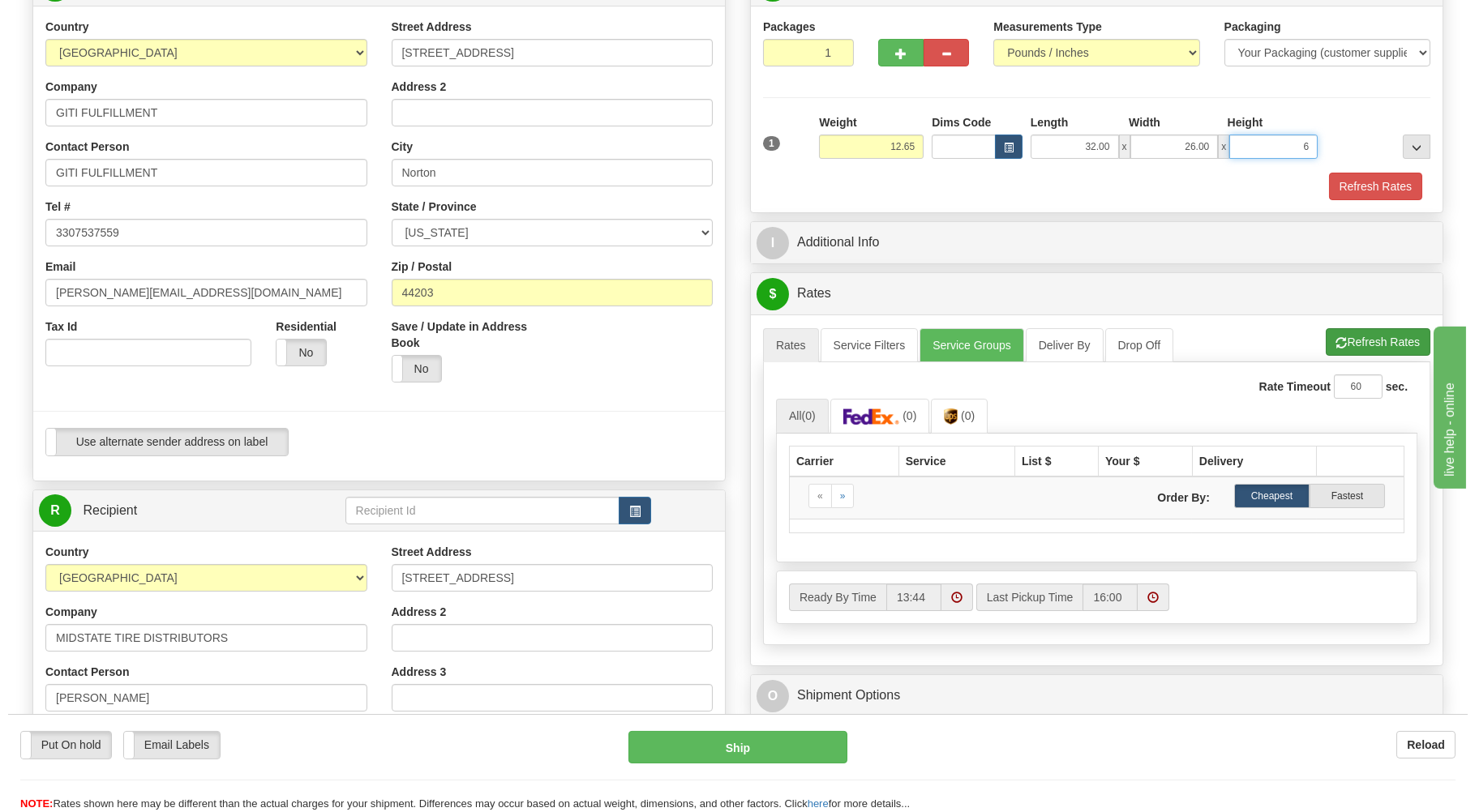
scroll to position [86, 0]
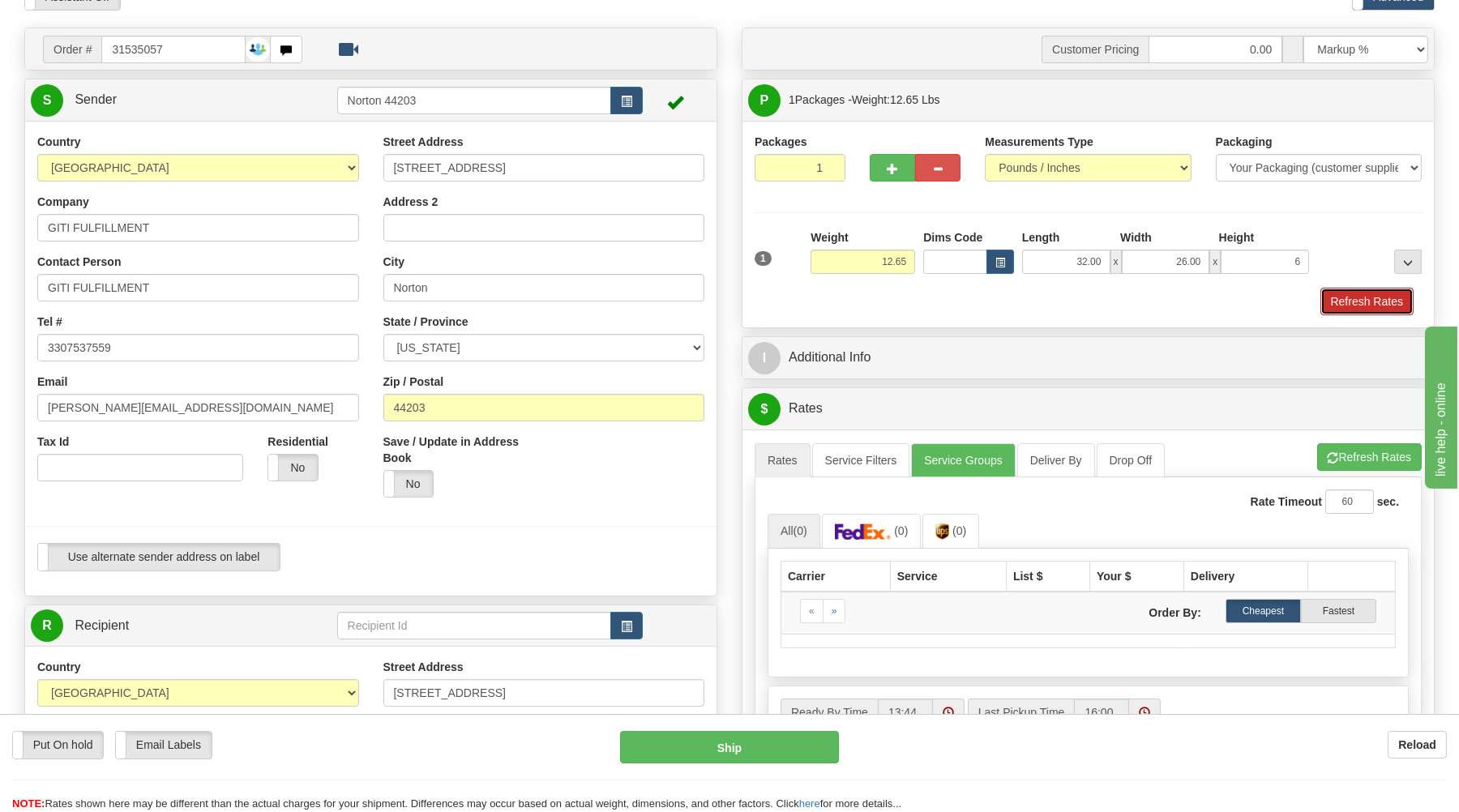
type input "6.00"
click at [1358, 303] on button "Refresh Rates" at bounding box center [1367, 302] width 93 height 28
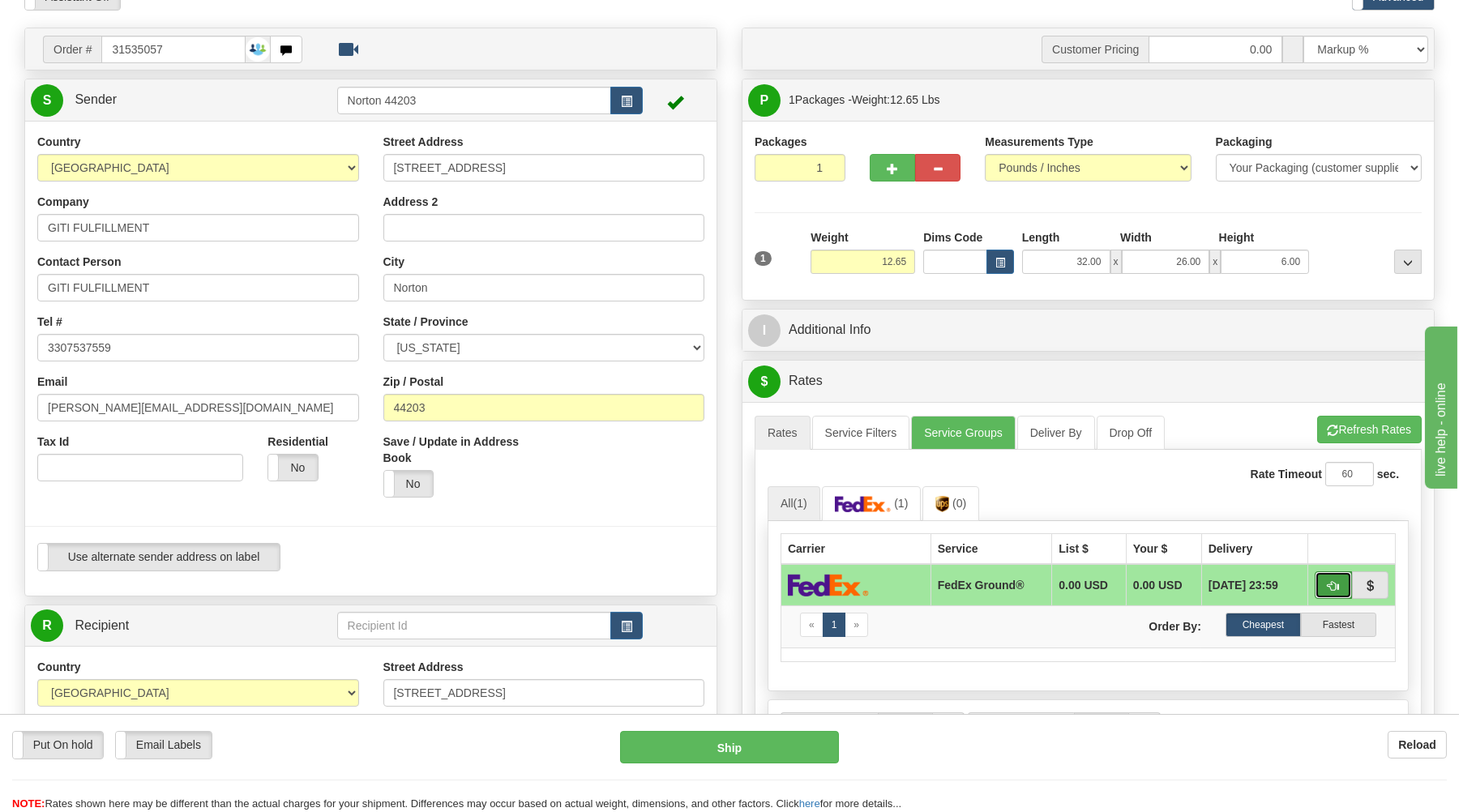
click at [1333, 588] on span "button" at bounding box center [1333, 587] width 11 height 10
type input "92"
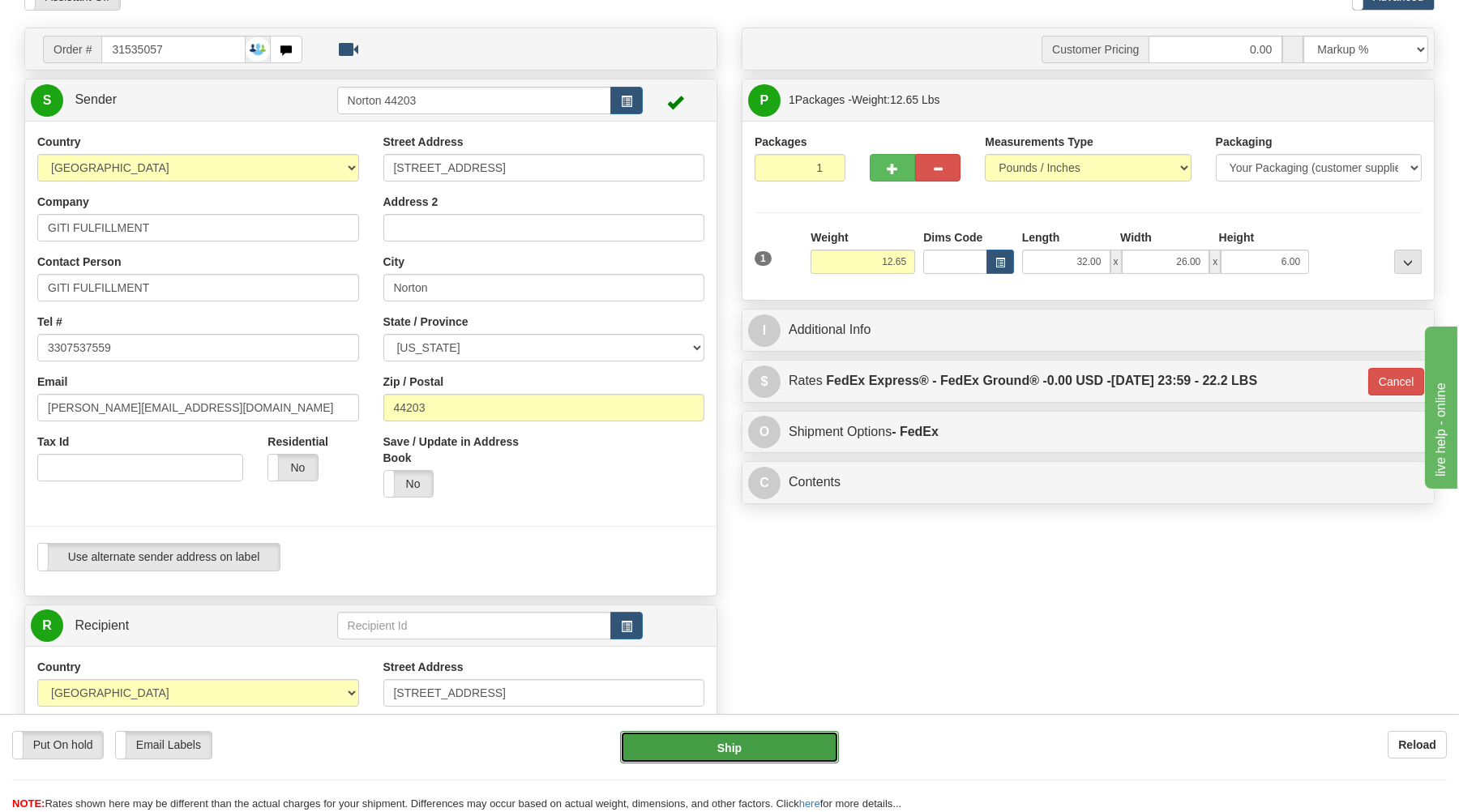
click at [767, 748] on button "Ship" at bounding box center [729, 747] width 219 height 32
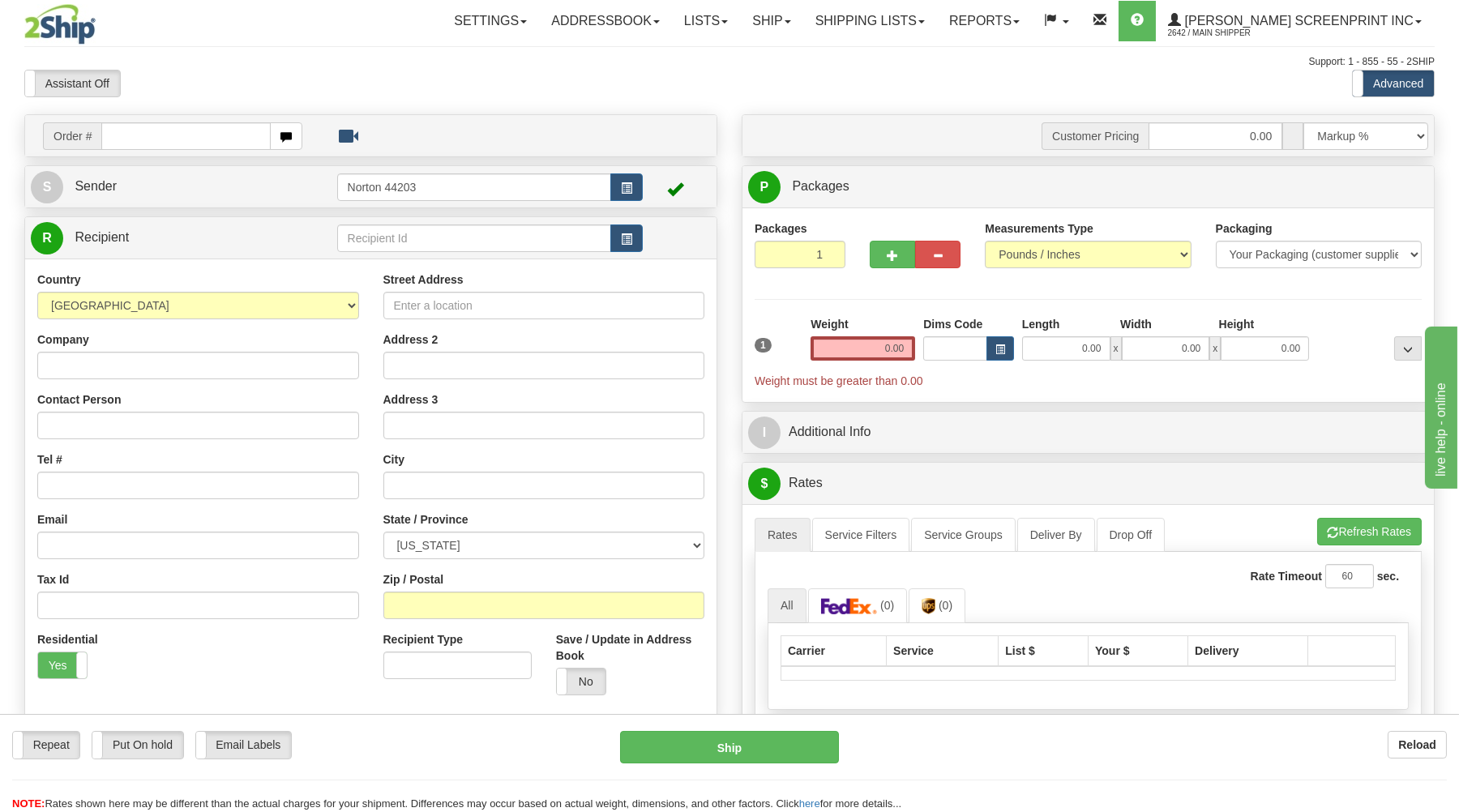
type input "1.65"
